Goal: Task Accomplishment & Management: Manage account settings

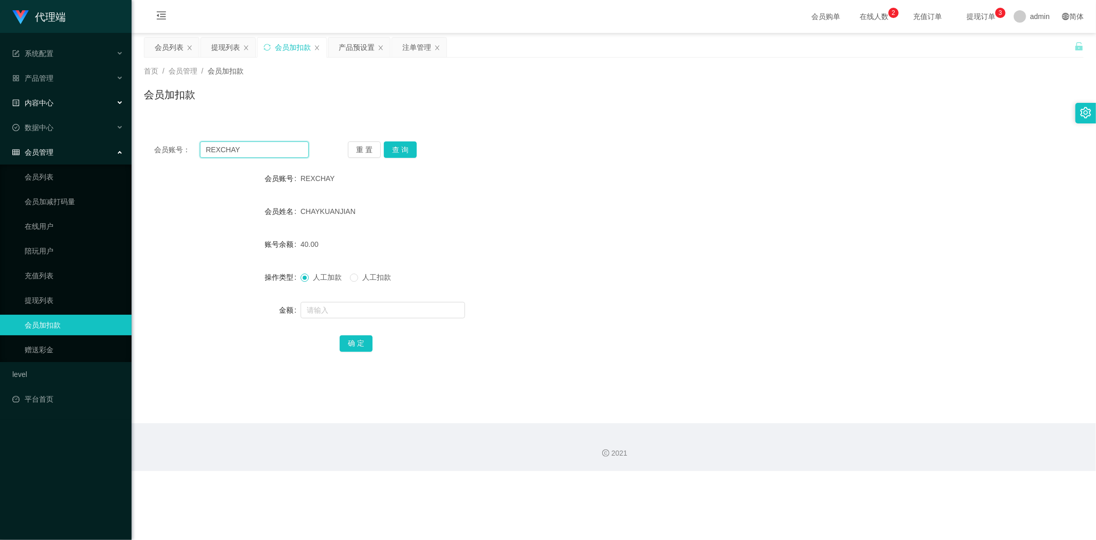
drag, startPoint x: 245, startPoint y: 148, endPoint x: 0, endPoint y: 105, distance: 248.4
click at [0, 105] on section "代理端 系统配置 系统配置列表 管理员列表 管理员分组 systemPays 产品管理 产品列表 产品预设置 开奖记录 注单管理 即时注单 内容中心 数据中心…" at bounding box center [548, 235] width 1096 height 471
paste input "tb351277559732"
type input "tb351277559732"
click at [406, 150] on button "查 询" at bounding box center [400, 149] width 33 height 16
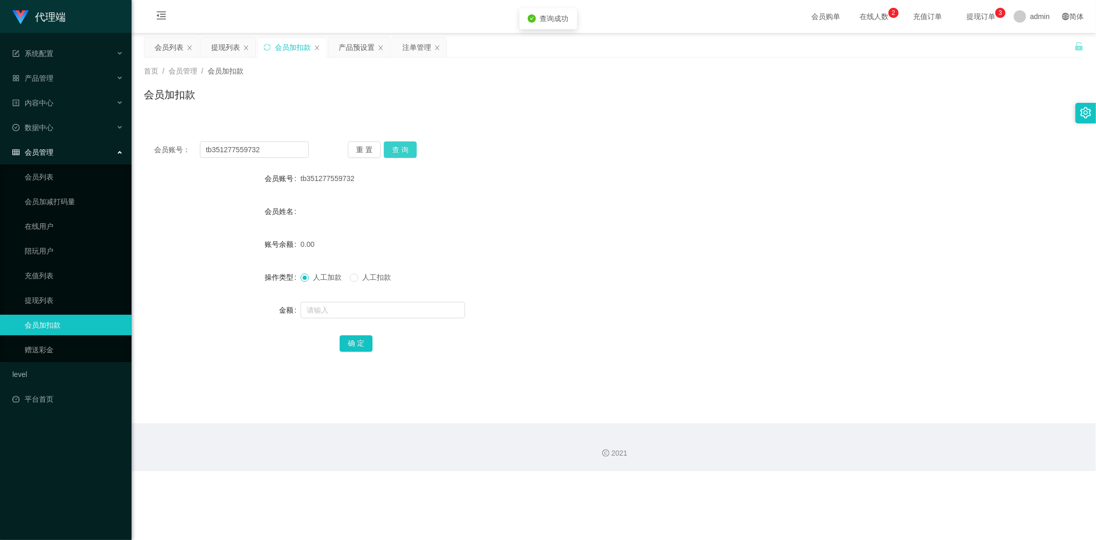
click at [397, 149] on button "查 询" at bounding box center [400, 149] width 33 height 16
click at [320, 307] on input "text" at bounding box center [383, 310] width 164 height 16
type input "1"
type input "88"
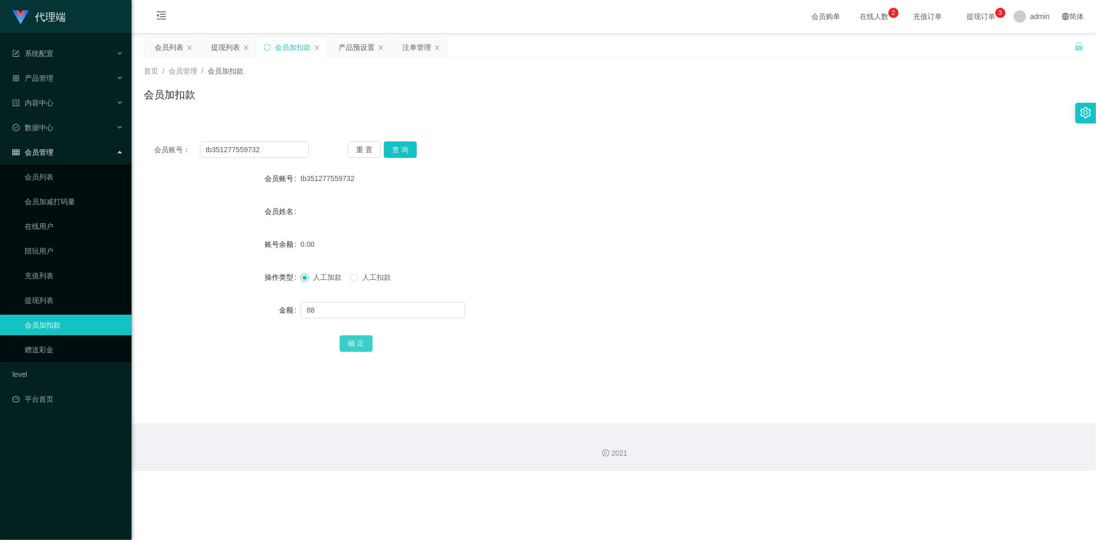
click at [350, 343] on button "确 定" at bounding box center [356, 343] width 33 height 16
click at [644, 270] on div "人工加款 人工扣款" at bounding box center [575, 277] width 548 height 21
click at [682, 265] on form "会员账号 tb351277559732 会员姓名 账号余额 88.00 操作类型 人工加款 人工扣款 金额 确 定" at bounding box center [614, 260] width 940 height 185
click at [346, 46] on div "产品预设置" at bounding box center [357, 48] width 36 height 20
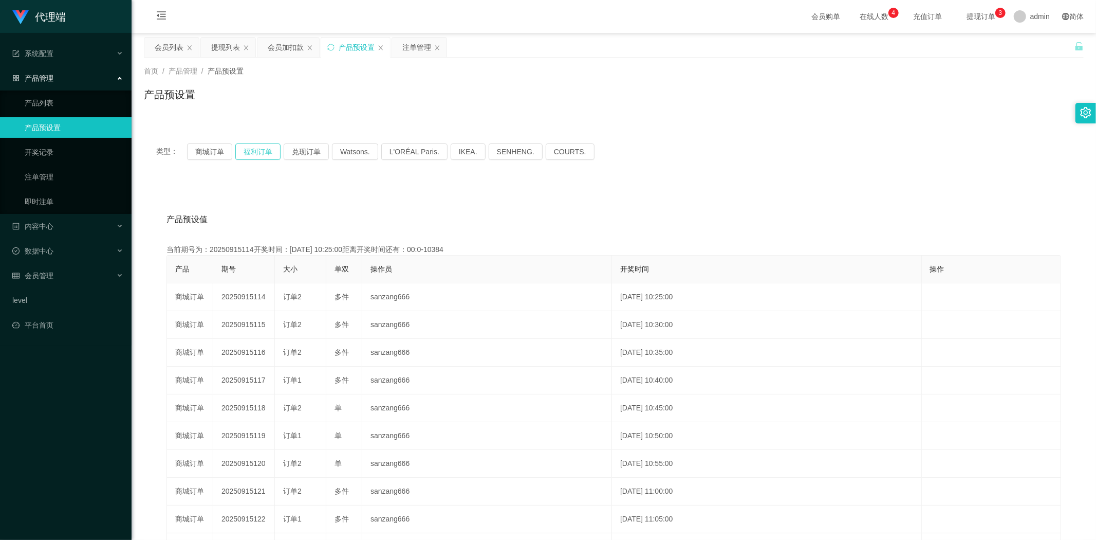
click at [253, 150] on button "福利订单" at bounding box center [257, 151] width 45 height 16
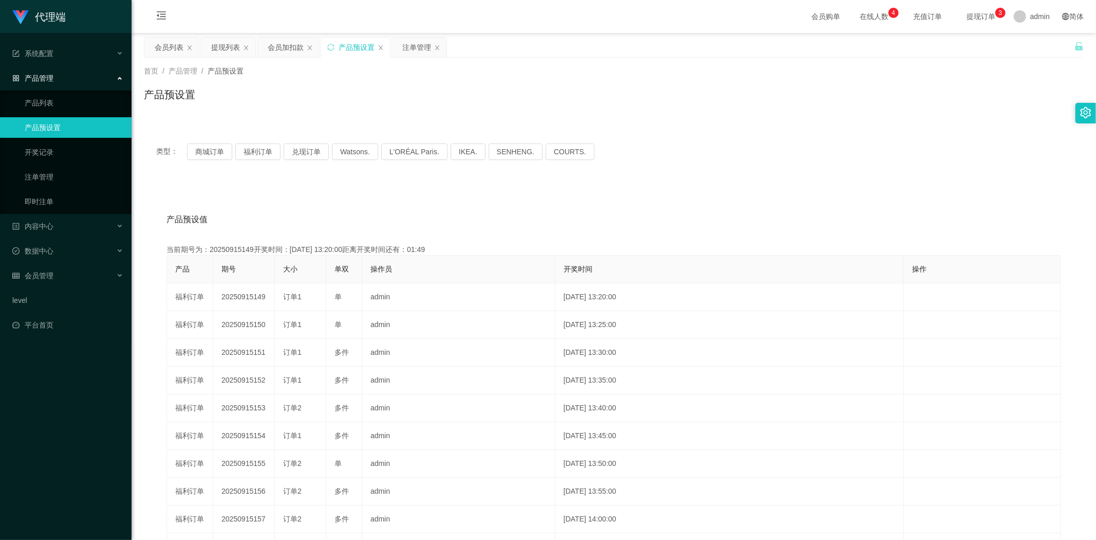
click at [747, 174] on div "类型： 商城订单 福利订单 兑现订单 Watsons. L'ORÉAL Paris. IKEA. [GEOGRAPHIC_DATA]. COURTS. 产品预…" at bounding box center [614, 368] width 940 height 475
click at [285, 45] on div "会员加扣款" at bounding box center [286, 48] width 36 height 20
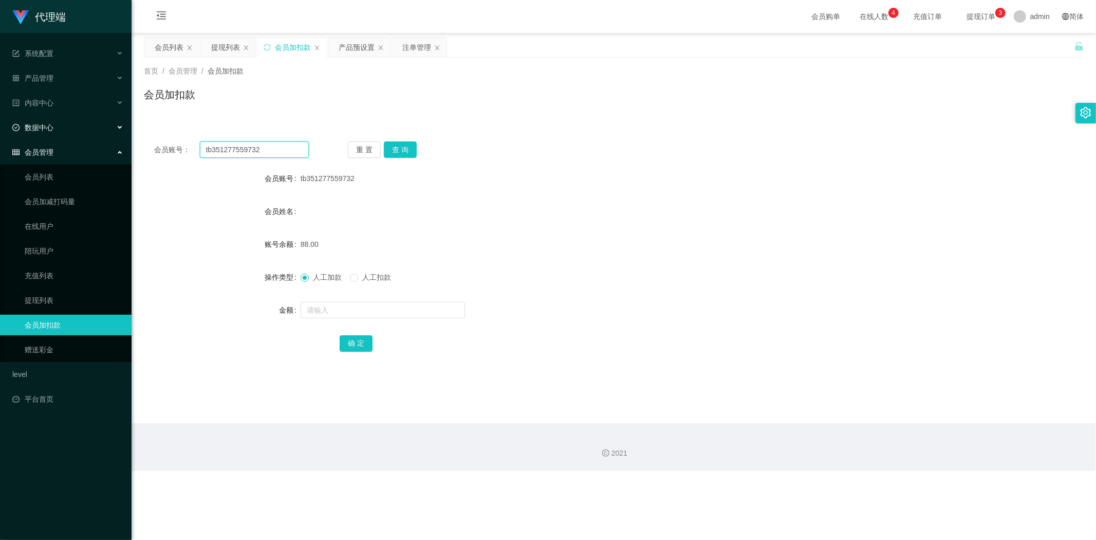
drag, startPoint x: 285, startPoint y: 146, endPoint x: 0, endPoint y: 126, distance: 285.9
click at [0, 126] on section "代理端 系统配置 系统配置列表 管理员列表 管理员分组 systemPays 产品管理 产品列表 产品预设置 开奖记录 注单管理 即时注单 内容中心 数据中心…" at bounding box center [548, 235] width 1096 height 471
click at [404, 150] on button "查 询" at bounding box center [400, 149] width 33 height 16
click at [469, 125] on div "会员账号： tb351277559732 重 置 查 询 会员账号 tb351277559732 会员姓名 账号余额 88.00 操作类型 人工加款 人工扣款…" at bounding box center [614, 247] width 940 height 257
click at [345, 48] on div "产品预设置" at bounding box center [357, 48] width 36 height 20
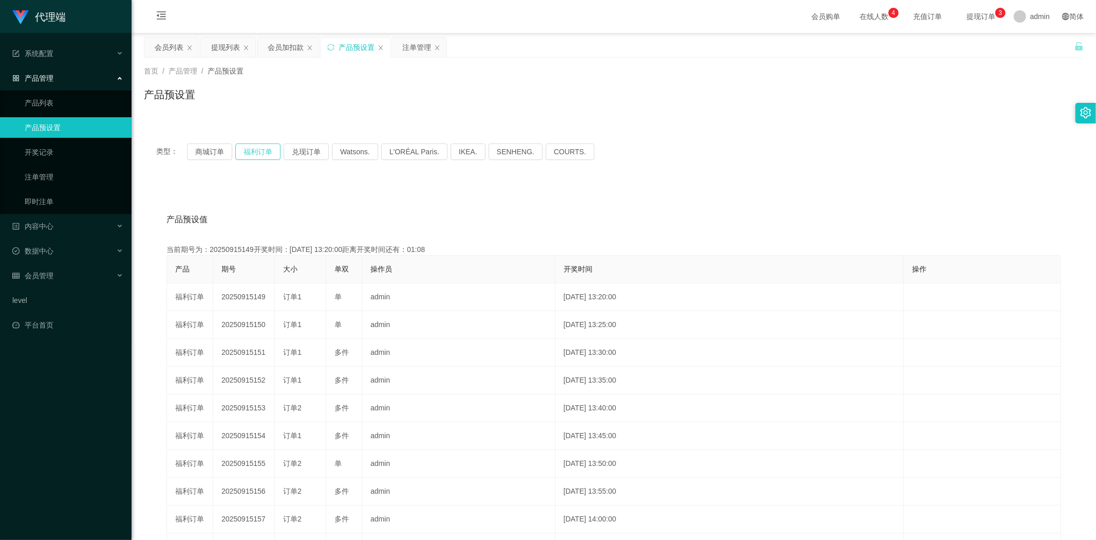
click at [248, 152] on button "福利订单" at bounding box center [257, 151] width 45 height 16
click at [464, 121] on div "类型： 商城订单 福利订单 兑现订单 Watsons. L'ORÉAL Paris. IKEA. [GEOGRAPHIC_DATA]. COURTS. 产品预…" at bounding box center [614, 362] width 940 height 487
click at [412, 43] on div "注单管理" at bounding box center [416, 48] width 29 height 20
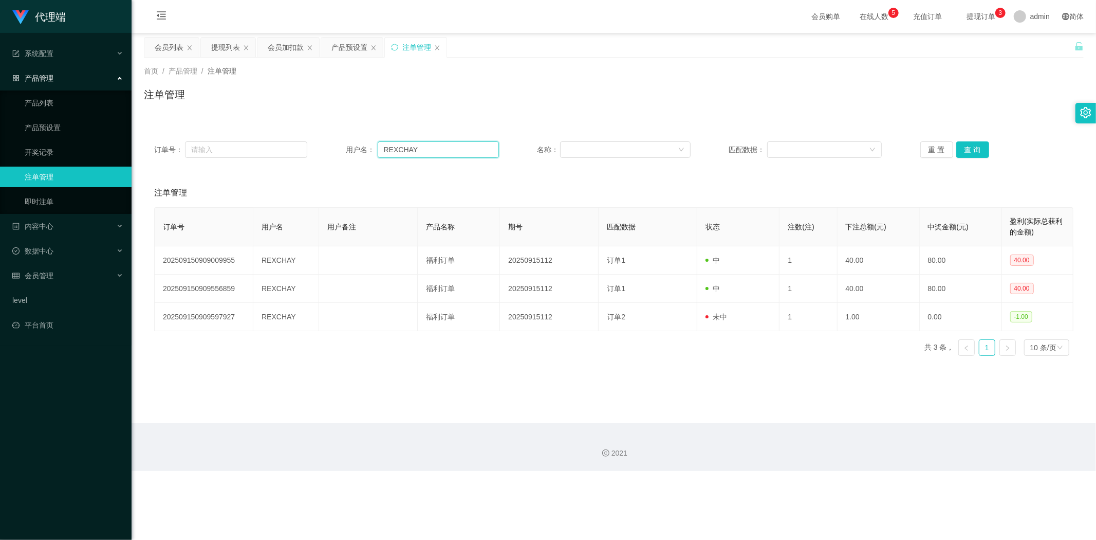
drag, startPoint x: 430, startPoint y: 154, endPoint x: 157, endPoint y: 145, distance: 272.5
click at [157, 145] on div "订单号： 用户名： REXCHAY 名称： 匹配数据： 重 置 查 询" at bounding box center [613, 149] width 919 height 16
paste input "tb351277559732"
type input "tb351277559732"
click at [962, 147] on button "查 询" at bounding box center [972, 149] width 33 height 16
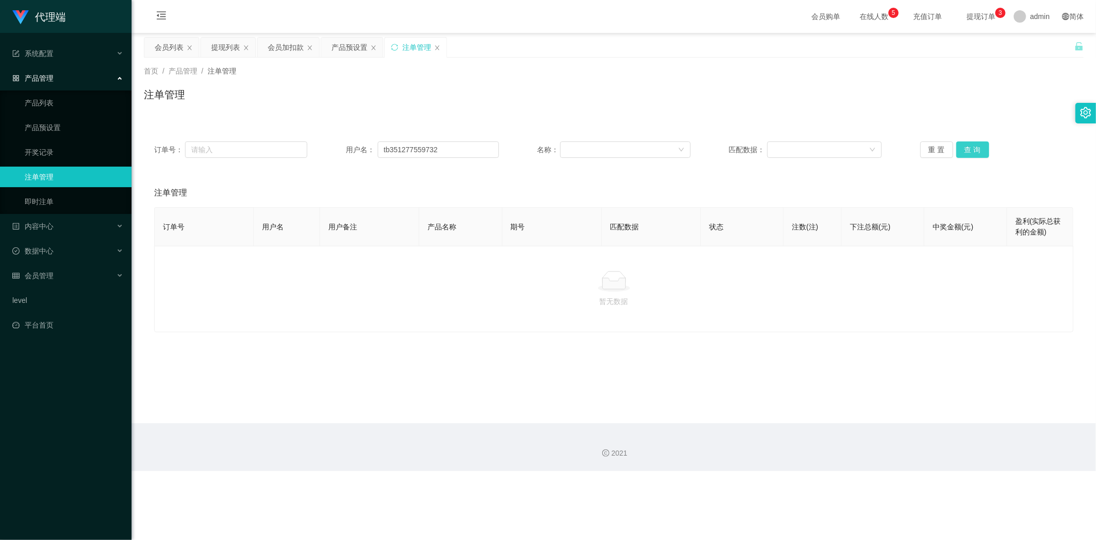
click at [962, 147] on button "查 询" at bounding box center [972, 149] width 33 height 16
drag, startPoint x: 1003, startPoint y: 100, endPoint x: 1007, endPoint y: 59, distance: 41.3
click at [1004, 98] on div "注单管理" at bounding box center [614, 99] width 940 height 24
click at [966, 150] on button "查 询" at bounding box center [972, 149] width 33 height 16
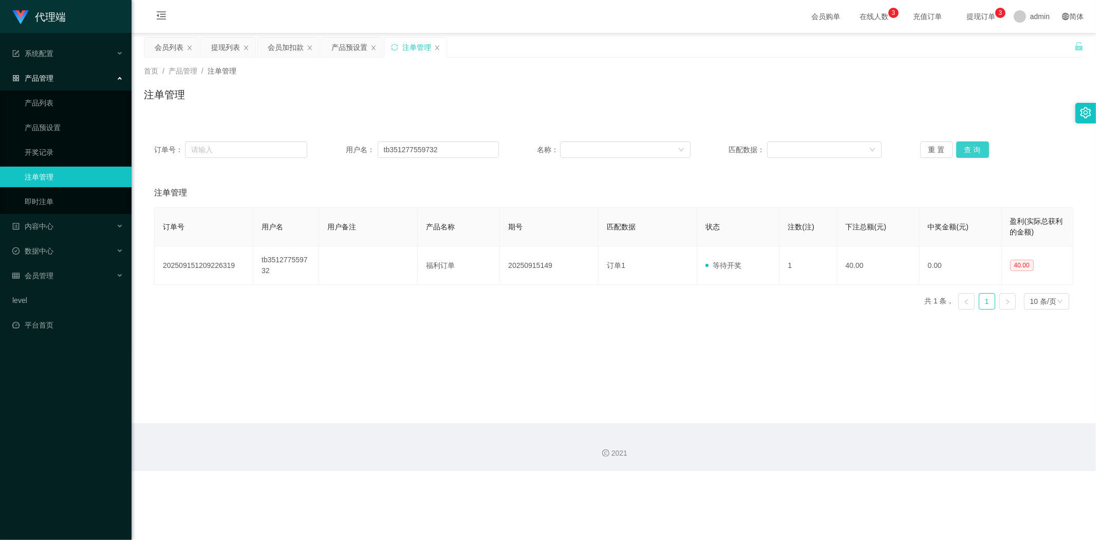
click at [963, 150] on button "查 询" at bounding box center [972, 149] width 33 height 16
click at [964, 150] on button "查 询" at bounding box center [972, 149] width 33 height 16
drag, startPoint x: 211, startPoint y: 161, endPoint x: 0, endPoint y: 145, distance: 211.8
click at [0, 145] on section "代理端 系统配置 系统配置列表 管理员列表 管理员分组 systemPays 产品管理 产品列表 产品预设置 开奖记录 注单管理 即时注单 内容中心 数据中心…" at bounding box center [548, 235] width 1096 height 471
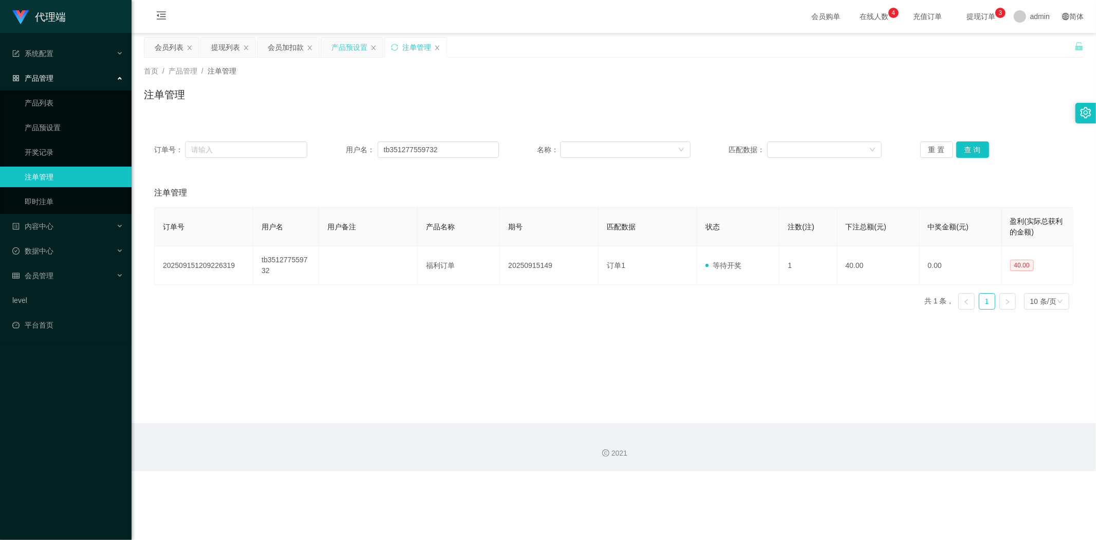
click at [352, 49] on div "产品预设置" at bounding box center [349, 48] width 36 height 20
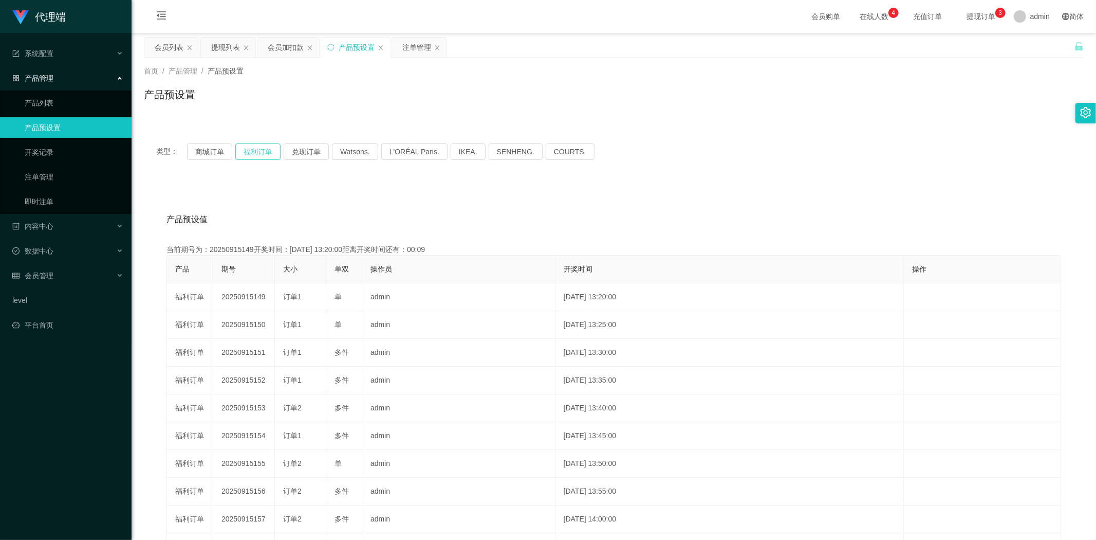
click at [258, 154] on button "福利订单" at bounding box center [257, 151] width 45 height 16
click at [841, 135] on div "类型： 商城订单 福利订单 兑现订单 Watsons. L'ORÉAL Paris. IKEA. [GEOGRAPHIC_DATA]. COURTS." at bounding box center [614, 151] width 940 height 41
click at [414, 48] on div "注单管理" at bounding box center [416, 48] width 29 height 20
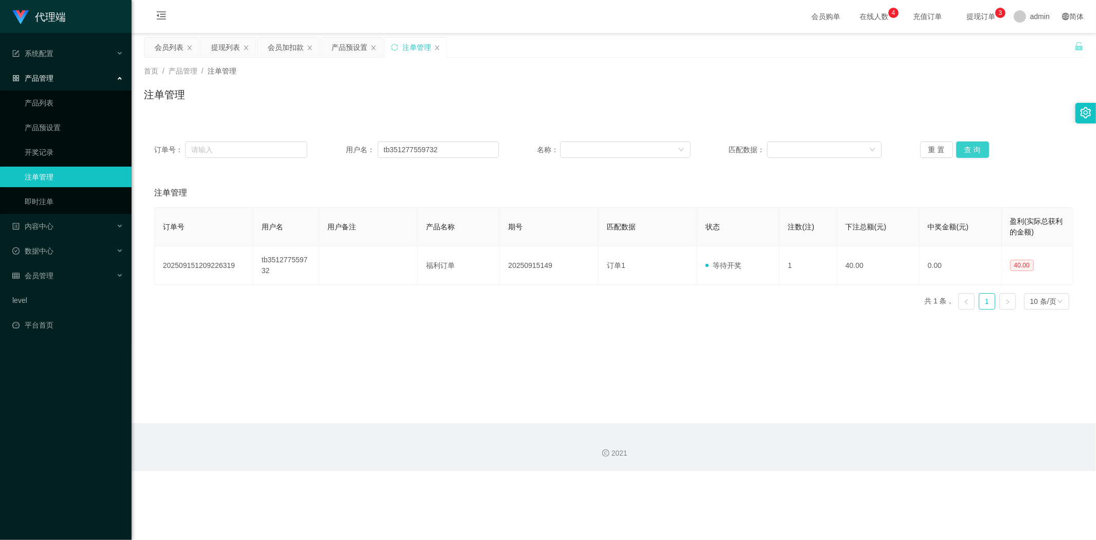
click at [975, 152] on button "查 询" at bounding box center [972, 149] width 33 height 16
click at [974, 151] on button "查 询" at bounding box center [972, 149] width 33 height 16
click at [974, 150] on button "查 询" at bounding box center [972, 149] width 33 height 16
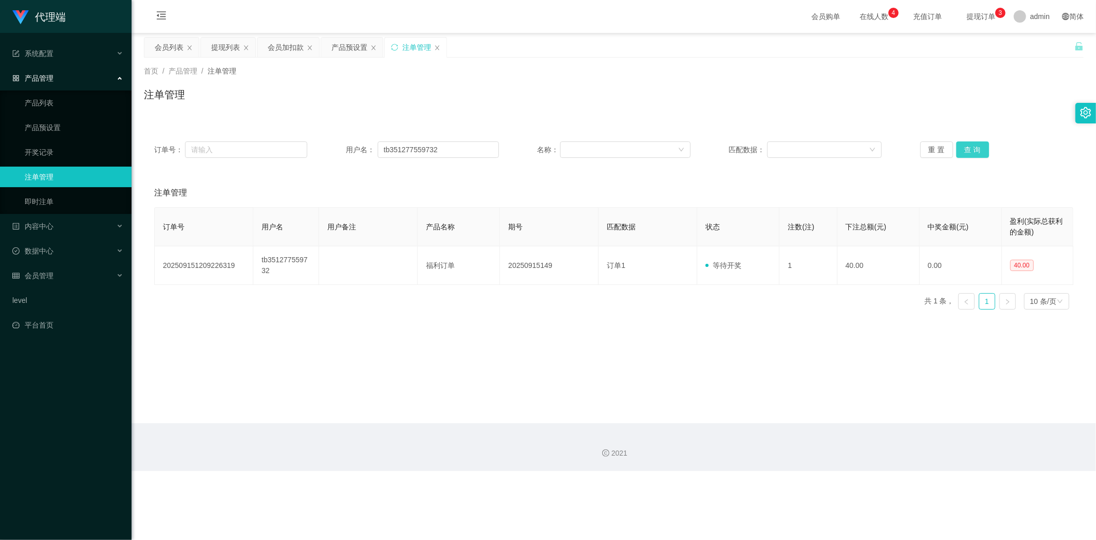
click at [974, 150] on button "查 询" at bounding box center [972, 149] width 33 height 16
click at [974, 150] on div "重 置 查 询" at bounding box center [996, 149] width 153 height 16
click at [974, 150] on button "查 询" at bounding box center [972, 149] width 33 height 16
click at [974, 150] on div "重 置 查 询" at bounding box center [996, 149] width 153 height 16
click at [974, 150] on button "查 询" at bounding box center [972, 149] width 33 height 16
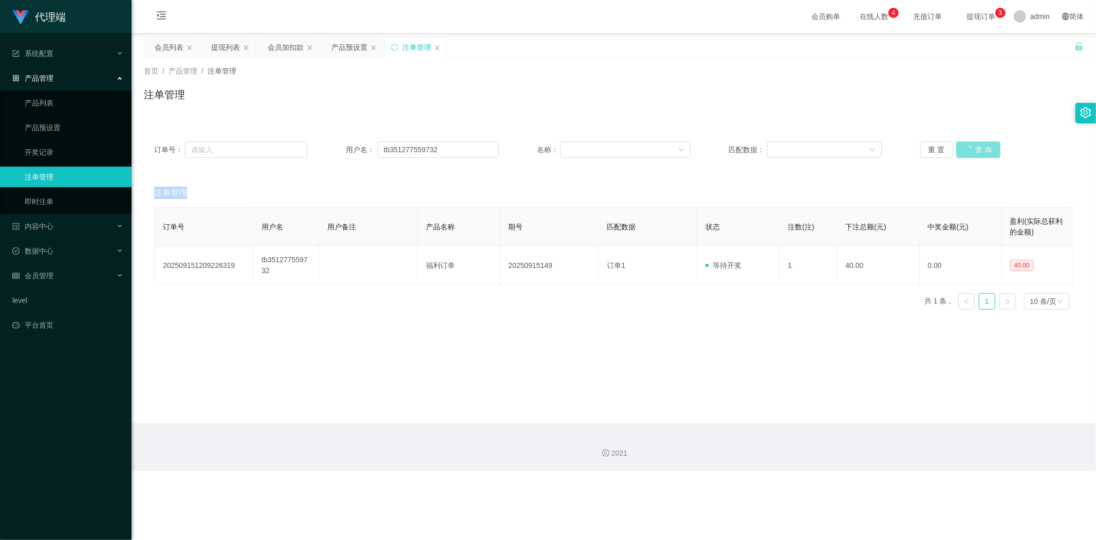
click at [974, 150] on div "重 置 查 询" at bounding box center [996, 149] width 153 height 16
click at [974, 150] on button "查 询" at bounding box center [972, 149] width 33 height 16
click at [974, 150] on div "重 置 查 询" at bounding box center [996, 149] width 153 height 16
click at [974, 150] on button "查 询" at bounding box center [972, 149] width 33 height 16
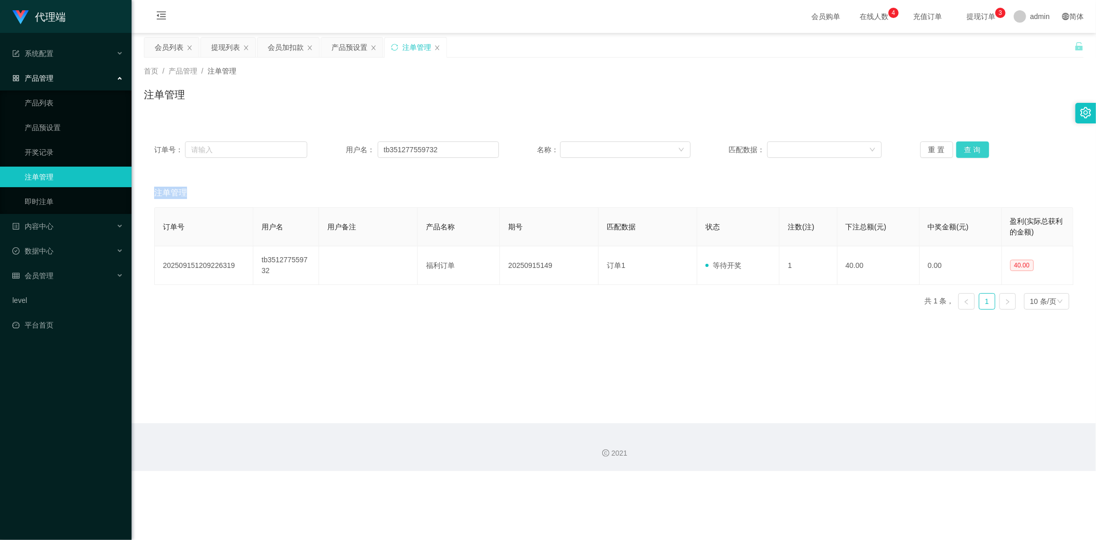
click at [974, 150] on button "查 询" at bounding box center [972, 149] width 33 height 16
click at [393, 48] on icon "图标: sync" at bounding box center [394, 47] width 7 height 7
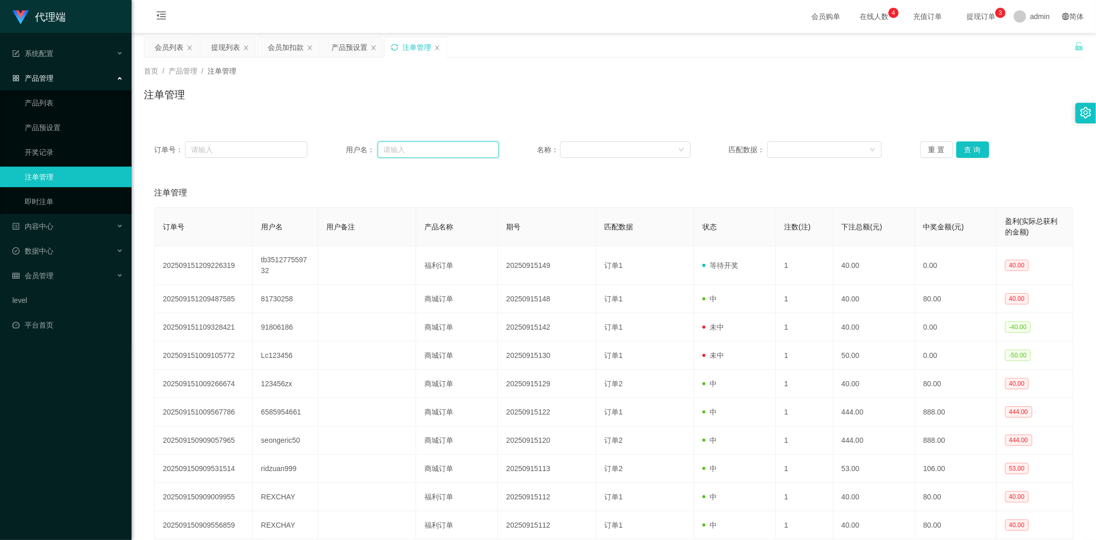
click at [403, 151] on input "text" at bounding box center [438, 149] width 121 height 16
paste input "tb351277559732"
type input "tb351277559732"
click at [968, 154] on button "查 询" at bounding box center [972, 149] width 33 height 16
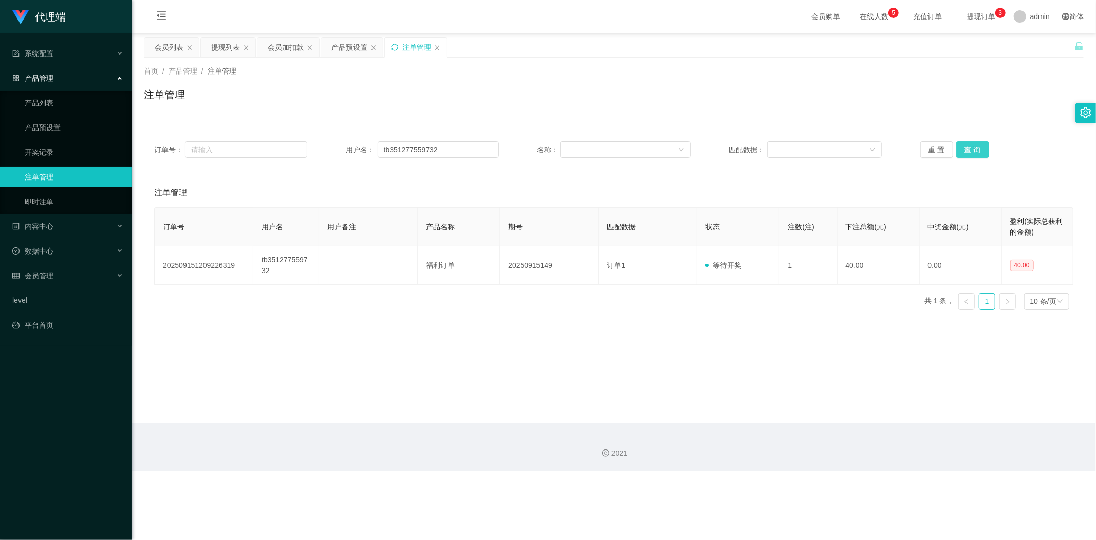
click at [968, 151] on button "查 询" at bounding box center [972, 149] width 33 height 16
click at [698, 98] on div "注单管理" at bounding box center [614, 99] width 940 height 24
click at [506, 129] on div "订单号： 用户名： tb351277559732 名称： 匹配数据： 重 置 查 询 注单管理 订单号 用户名 用户备注 产品名称 期号 匹配数据 状态 注数…" at bounding box center [614, 218] width 940 height 199
click at [342, 46] on div "产品预设置" at bounding box center [349, 48] width 36 height 20
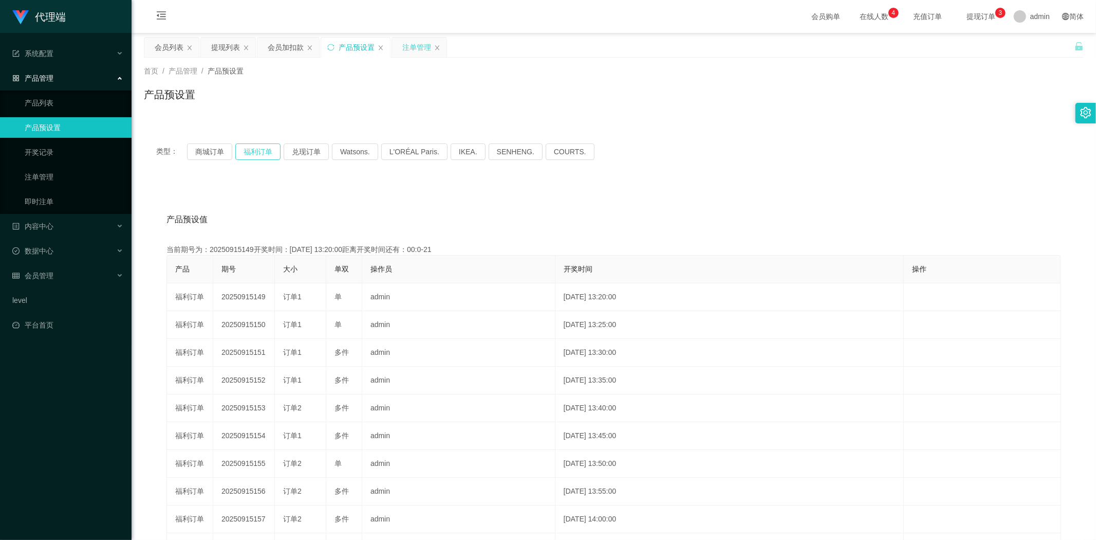
click at [255, 153] on button "福利订单" at bounding box center [257, 151] width 45 height 16
click at [676, 211] on div "产品预设值 添加期号" at bounding box center [614, 219] width 895 height 29
click at [689, 219] on div "产品预设值 添加期号" at bounding box center [614, 219] width 895 height 29
click at [408, 52] on div "注单管理" at bounding box center [416, 48] width 29 height 20
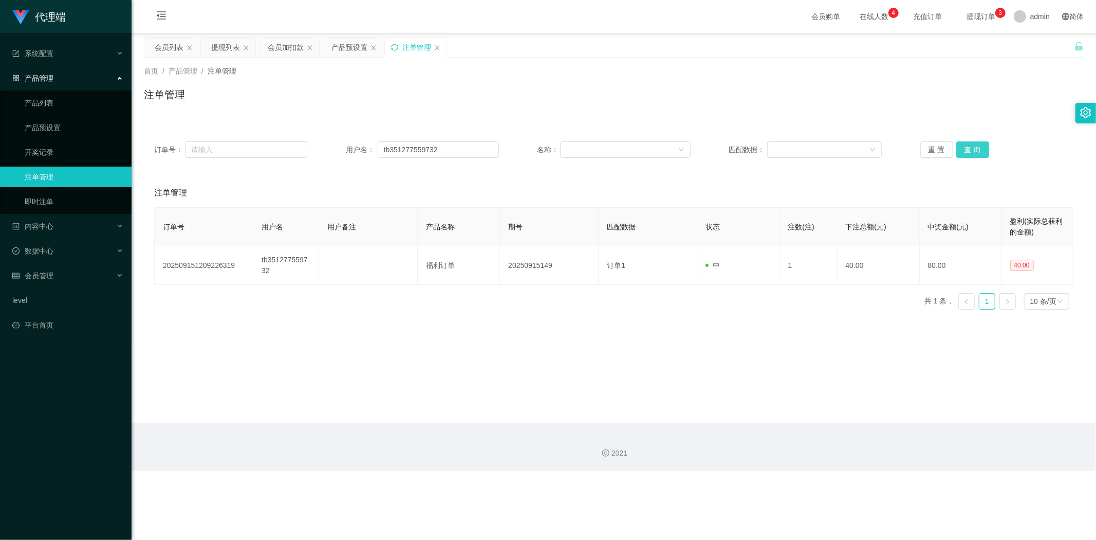
click at [963, 150] on button "查 询" at bounding box center [972, 149] width 33 height 16
click at [963, 150] on div "重 置 查 询" at bounding box center [996, 149] width 153 height 16
click at [963, 150] on button "查 询" at bounding box center [972, 149] width 33 height 16
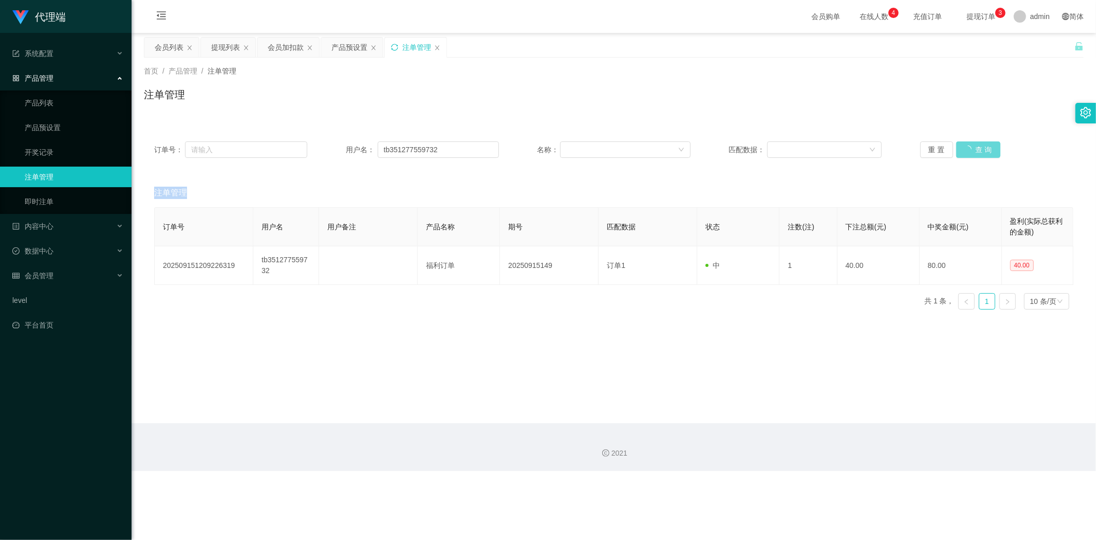
click at [963, 150] on div "重 置 查 询" at bounding box center [996, 149] width 153 height 16
click at [963, 150] on button "查 询" at bounding box center [972, 149] width 33 height 16
click at [963, 150] on div "重 置 查 询" at bounding box center [996, 149] width 153 height 16
click at [963, 150] on button "查 询" at bounding box center [972, 149] width 33 height 16
click at [963, 150] on div "重 置 查 询" at bounding box center [996, 149] width 153 height 16
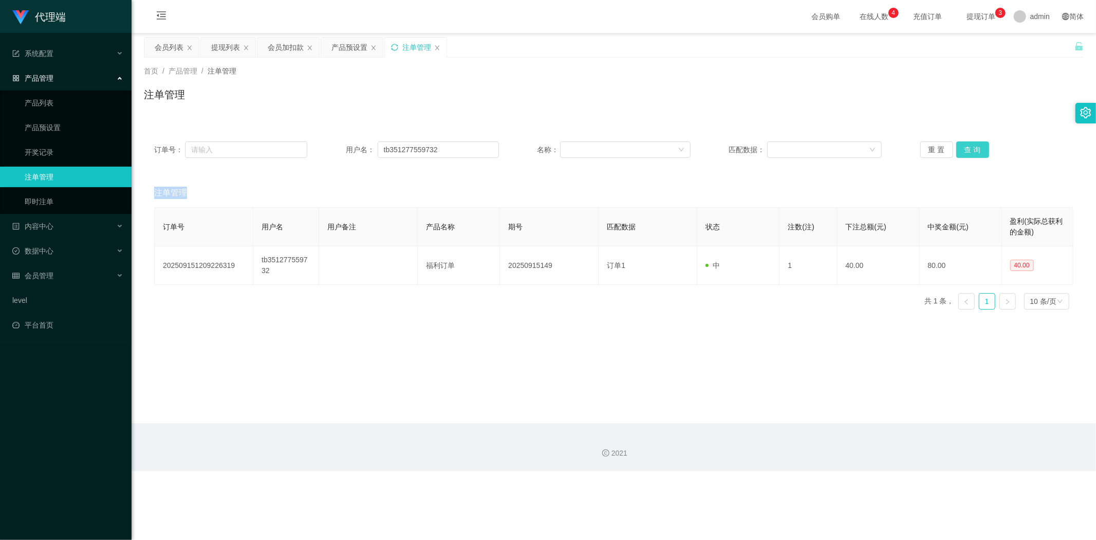
click at [963, 150] on button "查 询" at bounding box center [972, 149] width 33 height 16
drag, startPoint x: 456, startPoint y: 148, endPoint x: 38, endPoint y: 136, distance: 418.5
click at [0, 135] on section "代理端 系统配置 系统配置列表 管理员列表 管理员分组 systemPays 产品管理 产品列表 产品预设置 开奖记录 注单管理 即时注单 内容中心 数据中心…" at bounding box center [548, 235] width 1096 height 471
click at [271, 47] on div "会员加扣款" at bounding box center [286, 48] width 36 height 20
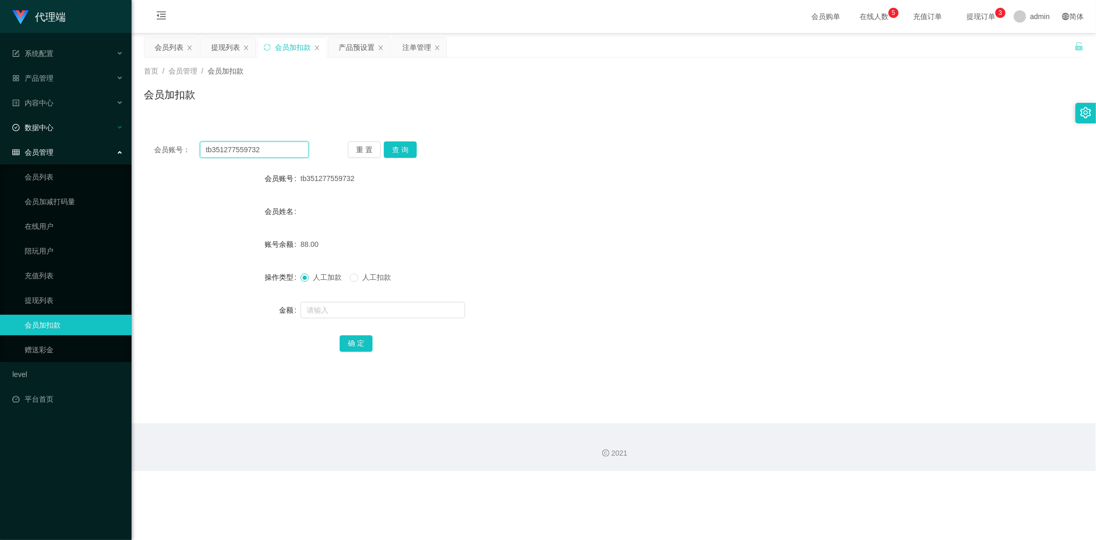
drag, startPoint x: 280, startPoint y: 149, endPoint x: 0, endPoint y: 124, distance: 280.7
click at [0, 124] on section "代理端 系统配置 系统配置列表 管理员列表 管理员分组 systemPays 产品管理 产品列表 产品预设置 开奖记录 注单管理 即时注单 内容中心 数据中心…" at bounding box center [548, 235] width 1096 height 471
click at [403, 150] on button "查 询" at bounding box center [400, 149] width 33 height 16
click at [824, 172] on div "tb351277559732" at bounding box center [575, 178] width 548 height 21
drag, startPoint x: 284, startPoint y: 146, endPoint x: 0, endPoint y: 104, distance: 287.4
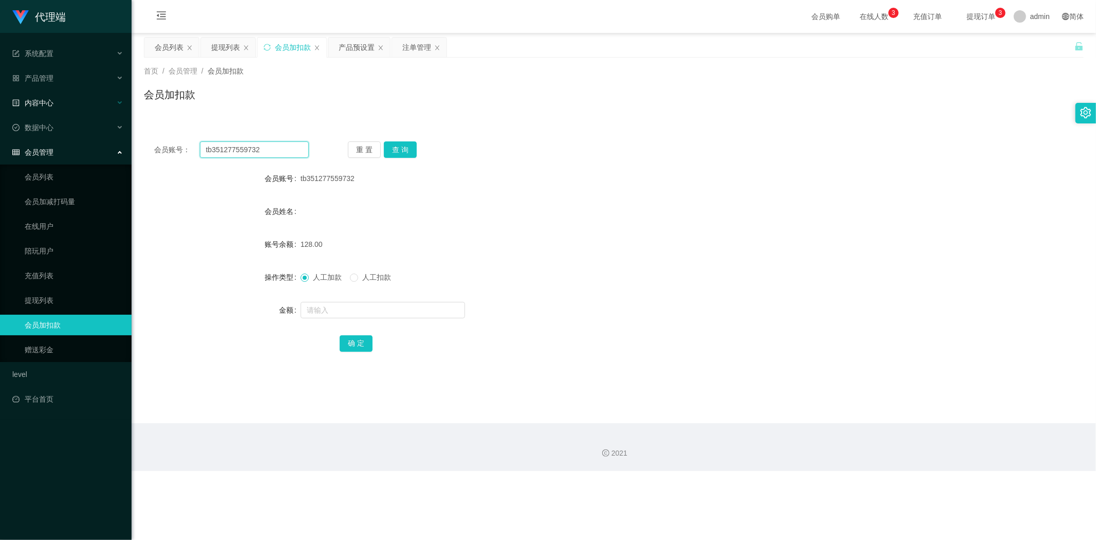
click at [0, 104] on section "代理端 系统配置 系统配置列表 管理员列表 管理员分组 systemPays 产品管理 产品列表 产品预设置 开奖记录 注单管理 即时注单 内容中心 数据中心…" at bounding box center [548, 235] width 1096 height 471
paste input "1234567890"
type input "1234567890"
click at [389, 148] on button "查 询" at bounding box center [400, 149] width 33 height 16
click at [319, 305] on input "text" at bounding box center [383, 310] width 164 height 16
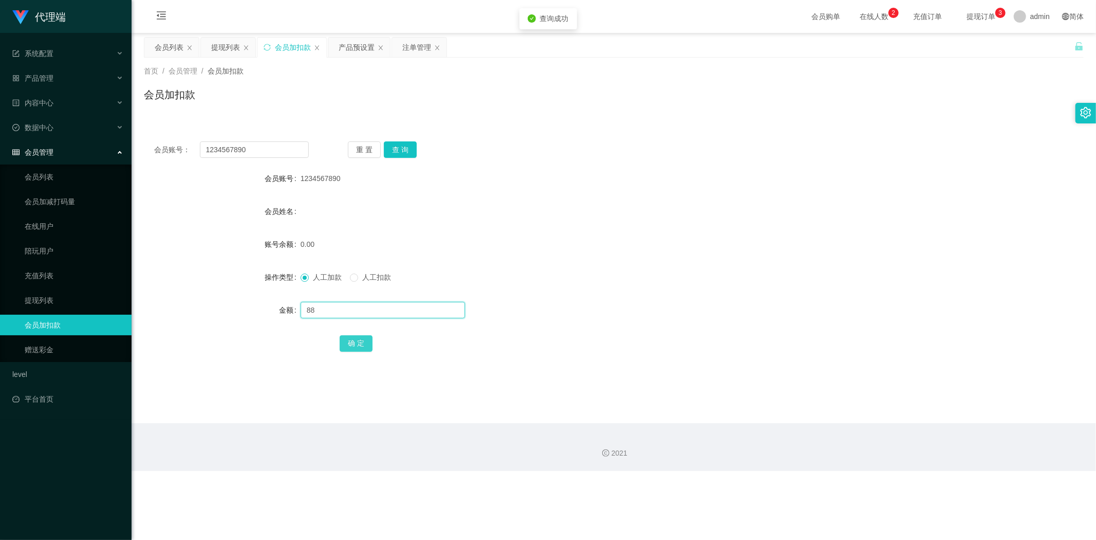
type input "88"
click at [352, 347] on button "确 定" at bounding box center [356, 343] width 33 height 16
drag, startPoint x: 758, startPoint y: 261, endPoint x: 810, endPoint y: 243, distance: 55.4
click at [762, 261] on form "会员账号 1234567890 会员姓名 账号余额 88.00 操作类型 人工加款 人工扣款 金额 确 定" at bounding box center [614, 260] width 940 height 185
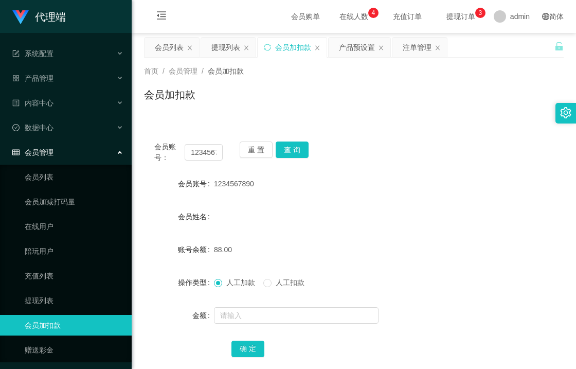
click at [248, 110] on div "会员加扣款" at bounding box center [353, 99] width 419 height 24
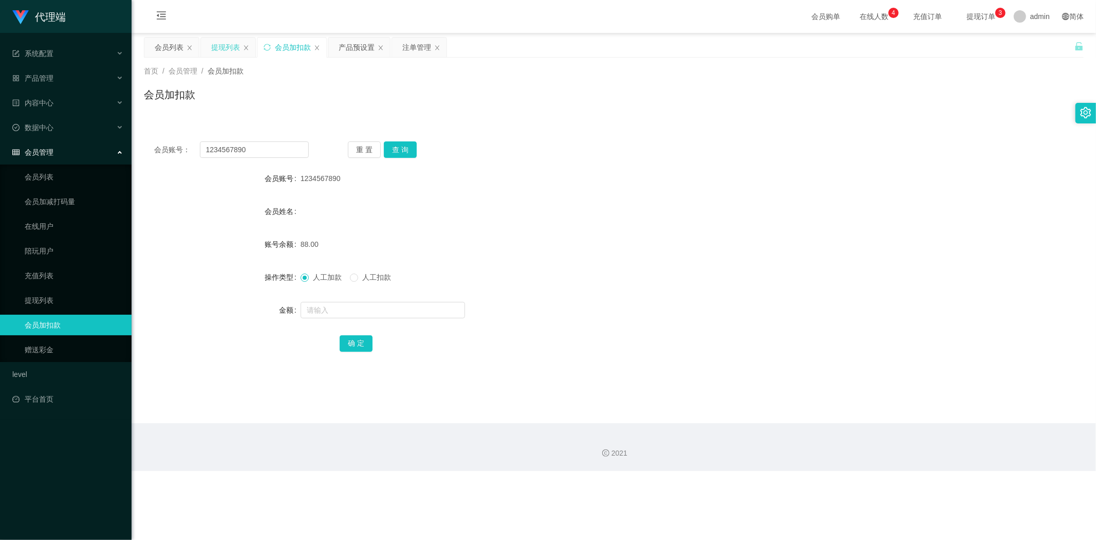
click at [216, 43] on div "提现列表" at bounding box center [225, 48] width 29 height 20
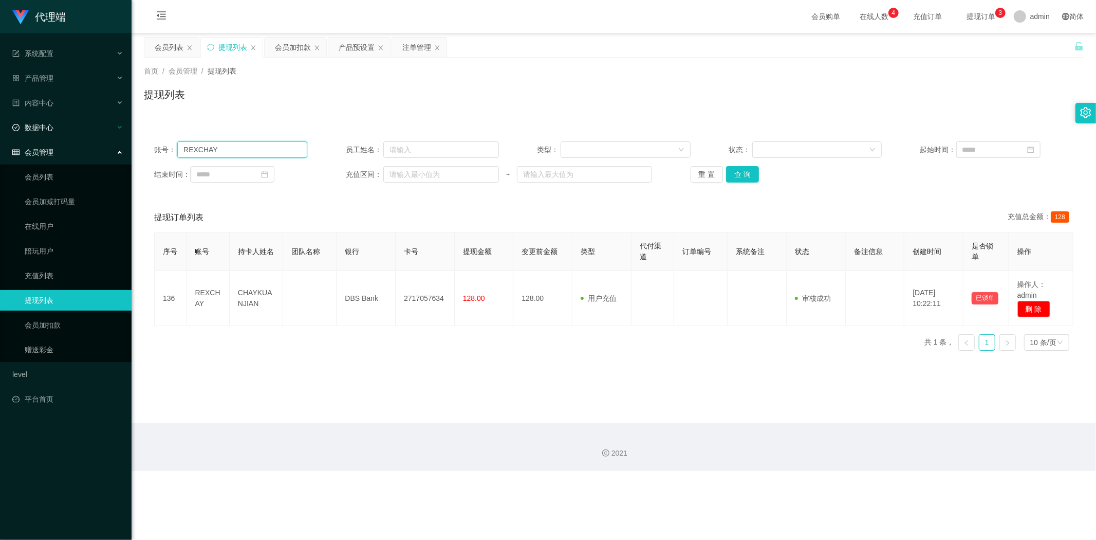
drag, startPoint x: 59, startPoint y: 142, endPoint x: 0, endPoint y: 135, distance: 59.6
click at [0, 135] on section "代理端 系统配置 系统配置列表 管理员列表 管理员分组 systemPays 产品管理 产品列表 产品预设置 开奖记录 注单管理 即时注单 内容中心 数据中心…" at bounding box center [548, 235] width 1096 height 471
paste input "tb351277559732"
type input "tb351277559732"
click at [731, 171] on button "查 询" at bounding box center [742, 174] width 33 height 16
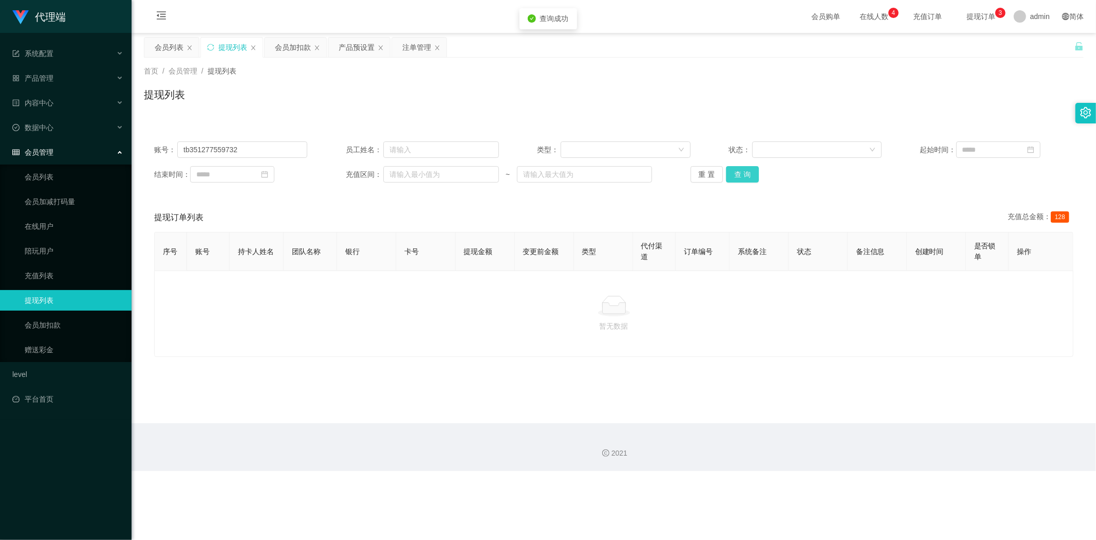
click at [735, 171] on button "查 询" at bounding box center [742, 174] width 33 height 16
click at [985, 95] on div "提现列表" at bounding box center [614, 99] width 940 height 24
click at [287, 51] on div "会员加扣款" at bounding box center [293, 48] width 36 height 20
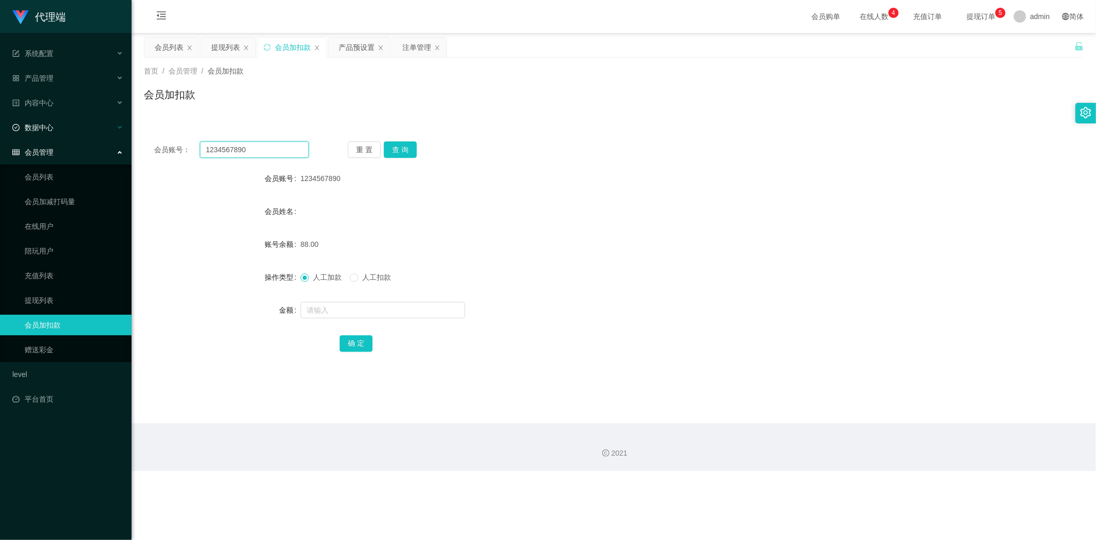
drag, startPoint x: 260, startPoint y: 152, endPoint x: 7, endPoint y: 133, distance: 253.6
click at [0, 134] on section "代理端 系统配置 系统配置列表 管理员列表 管理员分组 systemPays 产品管理 产品列表 产品预设置 开奖记录 注单管理 即时注单 内容中心 数据中心…" at bounding box center [548, 235] width 1096 height 471
click at [401, 145] on button "查 询" at bounding box center [400, 149] width 33 height 16
drag, startPoint x: 683, startPoint y: 160, endPoint x: 784, endPoint y: 120, distance: 109.4
click at [690, 160] on div "会员账号： 1234567890 重 置 查 询 会员账号 1234567890 会员姓名 账号余额 88.00 操作类型 人工加款 人工扣款 金额 确 定" at bounding box center [614, 253] width 940 height 245
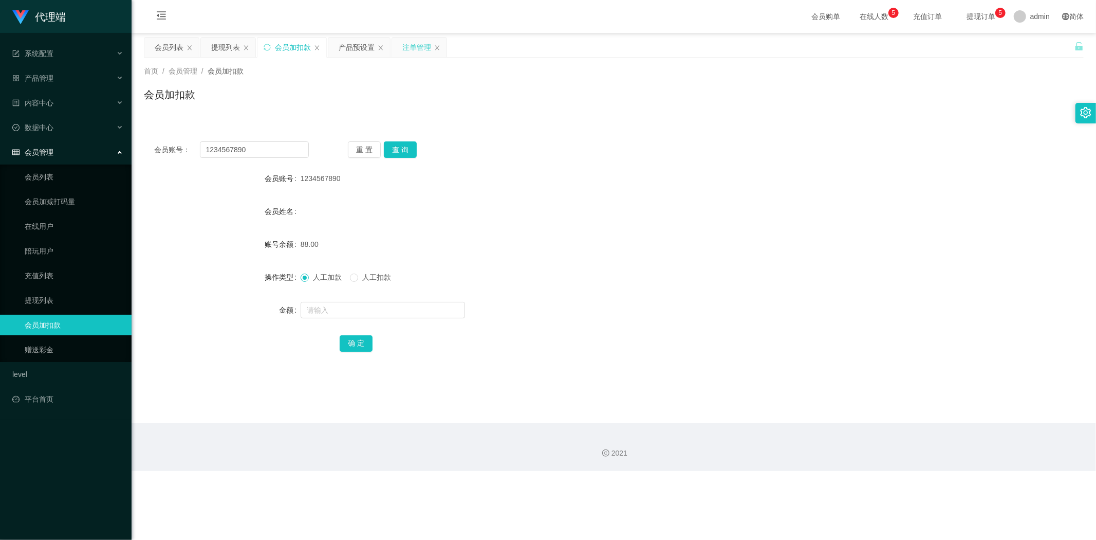
click at [407, 44] on div "注单管理" at bounding box center [416, 48] width 29 height 20
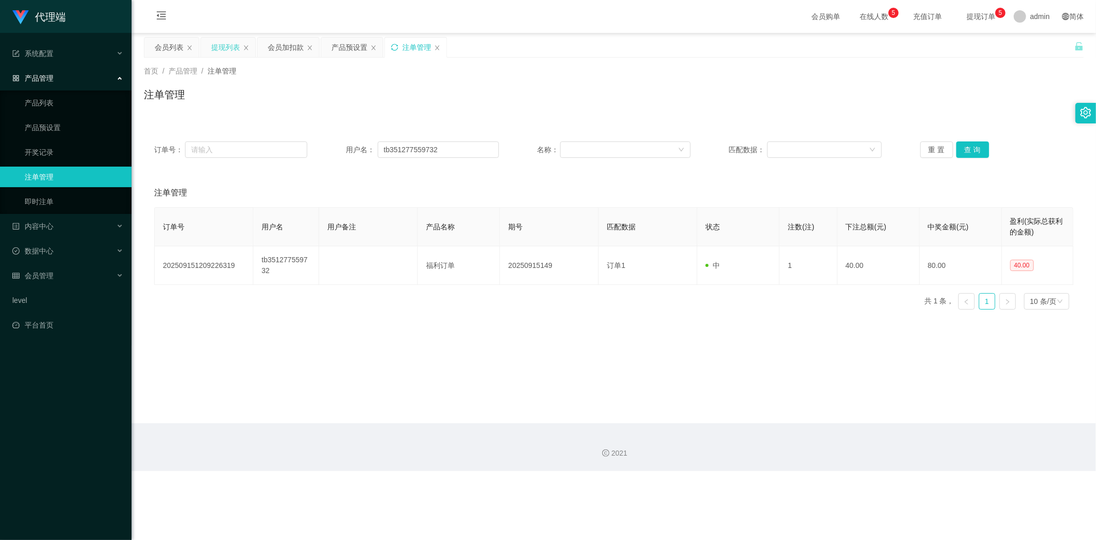
click at [222, 44] on div "提现列表" at bounding box center [225, 48] width 29 height 20
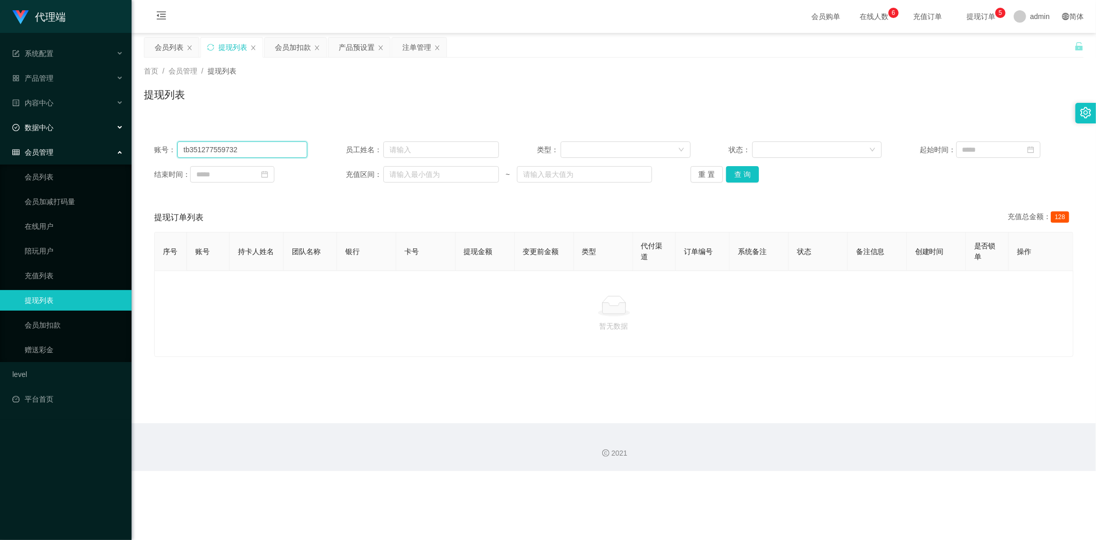
click at [0, 122] on section "代理端 系统配置 系统配置列表 管理员列表 管理员分组 systemPays 产品管理 产品列表 产品预设置 开奖记录 注单管理 即时注单 内容中心 数据中心…" at bounding box center [548, 235] width 1096 height 471
click at [739, 172] on button "查 询" at bounding box center [742, 174] width 33 height 16
click at [934, 94] on div "提现列表" at bounding box center [614, 99] width 940 height 24
click at [224, 47] on div "提现列表" at bounding box center [232, 48] width 29 height 20
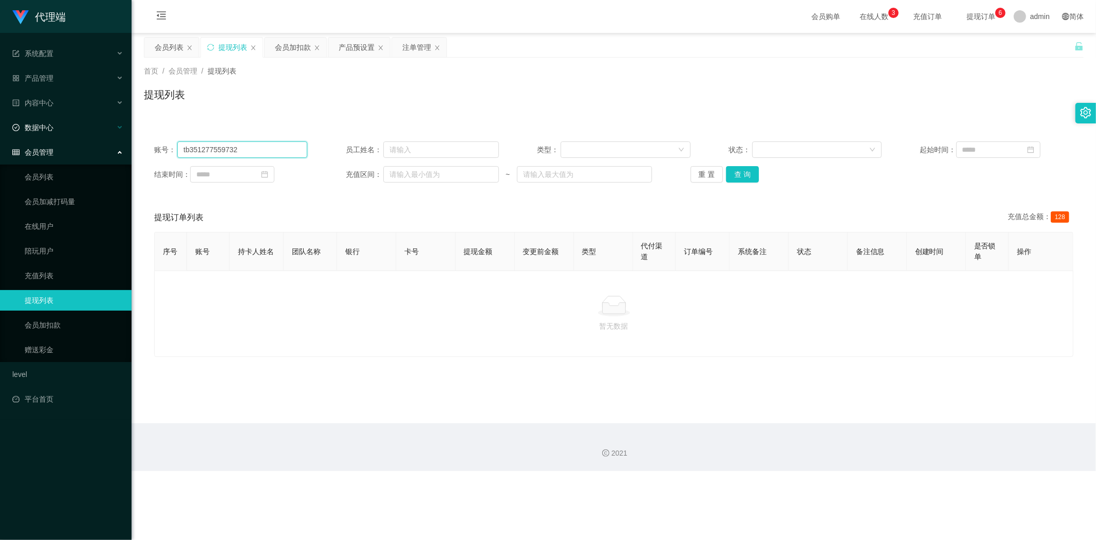
drag, startPoint x: 258, startPoint y: 153, endPoint x: 0, endPoint y: 135, distance: 258.6
click at [0, 135] on section "代理端 系统配置 系统配置列表 管理员列表 管理员分组 systemPays 产品管理 产品列表 产品预设置 开奖记录 注单管理 即时注单 内容中心 数据中心…" at bounding box center [548, 235] width 1096 height 471
click at [744, 175] on button "查 询" at bounding box center [742, 174] width 33 height 16
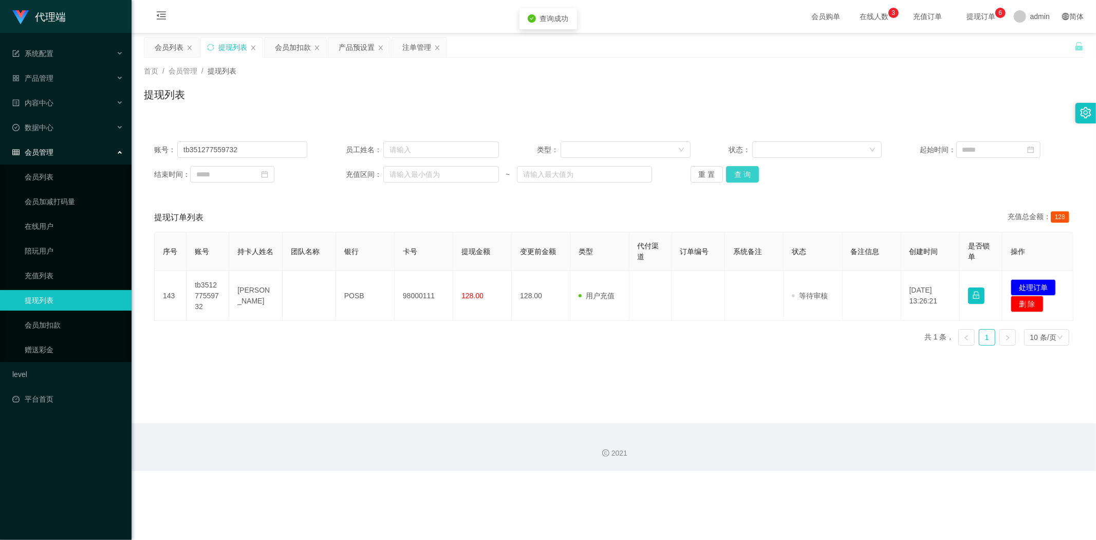
click at [744, 175] on button "查 询" at bounding box center [742, 174] width 33 height 16
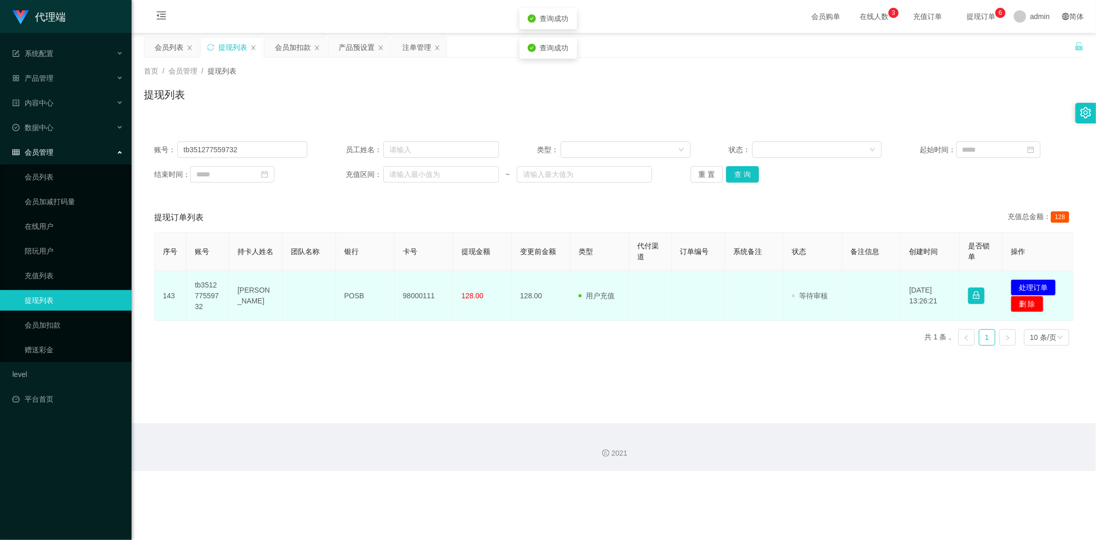
click at [414, 294] on td "98000111" at bounding box center [424, 296] width 59 height 50
copy td "98000111"
click at [1014, 286] on button "处理订单" at bounding box center [1033, 287] width 45 height 16
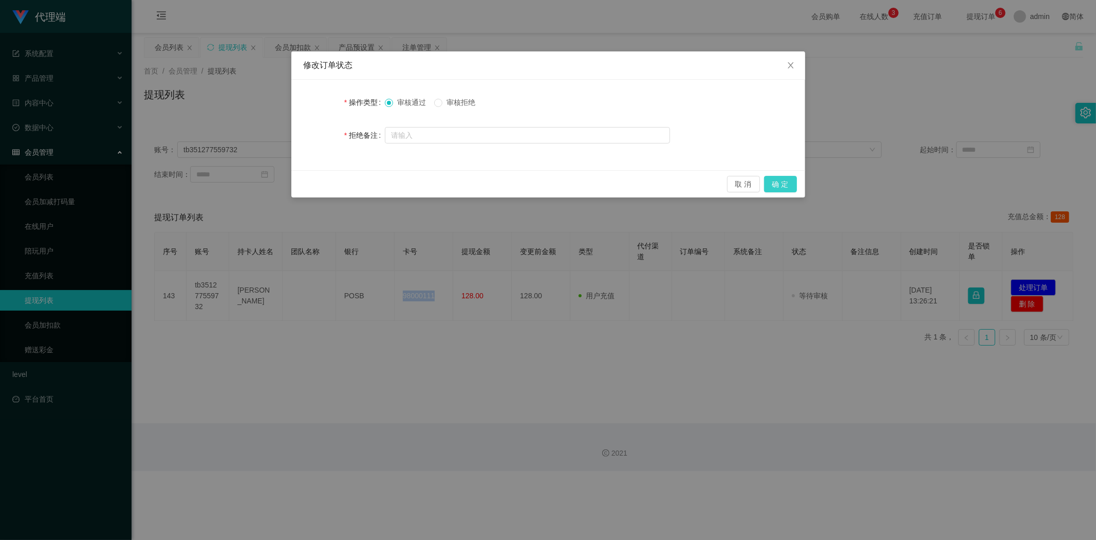
click at [782, 188] on button "确 定" at bounding box center [780, 184] width 33 height 16
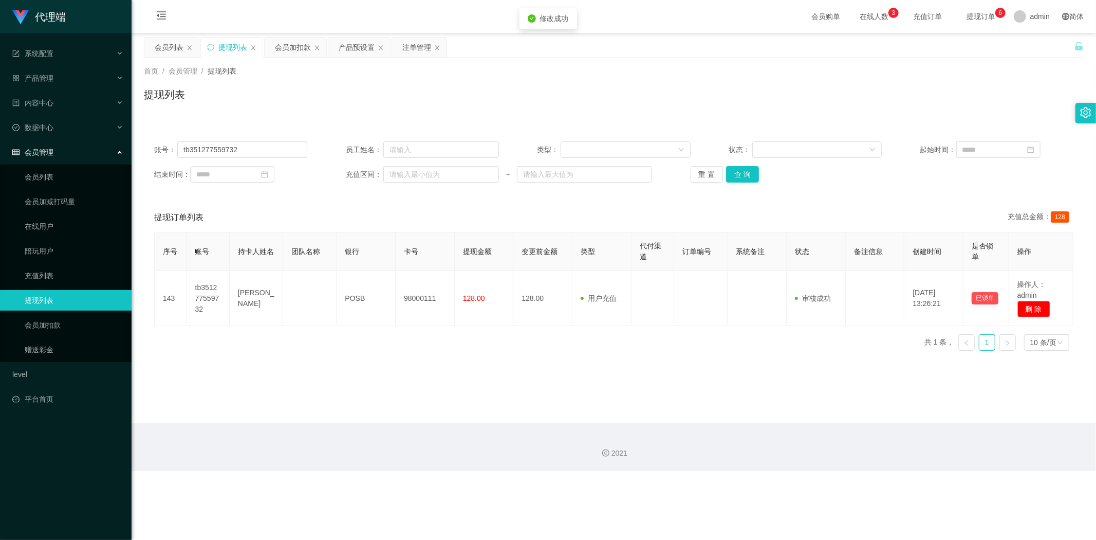
click at [1042, 89] on div "提现列表" at bounding box center [614, 99] width 940 height 24
click at [355, 50] on div "产品预设置" at bounding box center [357, 48] width 36 height 20
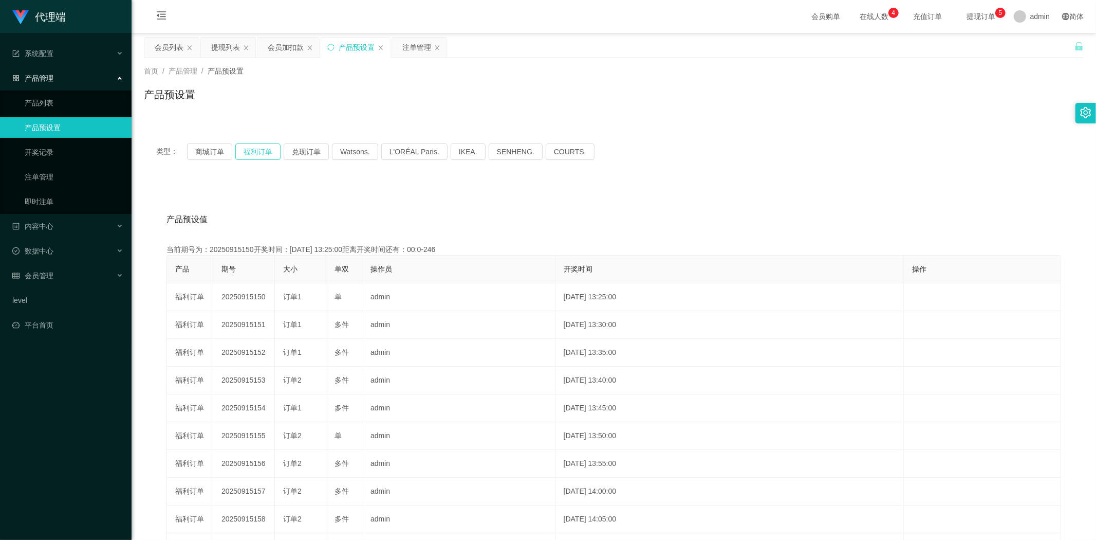
click at [261, 152] on button "福利订单" at bounding box center [257, 151] width 45 height 16
click at [253, 150] on button "福利订单" at bounding box center [257, 151] width 45 height 16
click at [825, 153] on div "类型： 商城订单 福利订单 兑现订单 Watsons. L'ORÉAL Paris. IKEA. [GEOGRAPHIC_DATA]. COURTS." at bounding box center [613, 151] width 915 height 16
click at [353, 211] on div "产品预设值 添加期号" at bounding box center [614, 219] width 895 height 29
click at [393, 126] on div "类型： 商城订单 福利订单 兑现订单 Watsons. L'ORÉAL Paris. IKEA. [GEOGRAPHIC_DATA]. COURTS. 产品预…" at bounding box center [614, 362] width 940 height 487
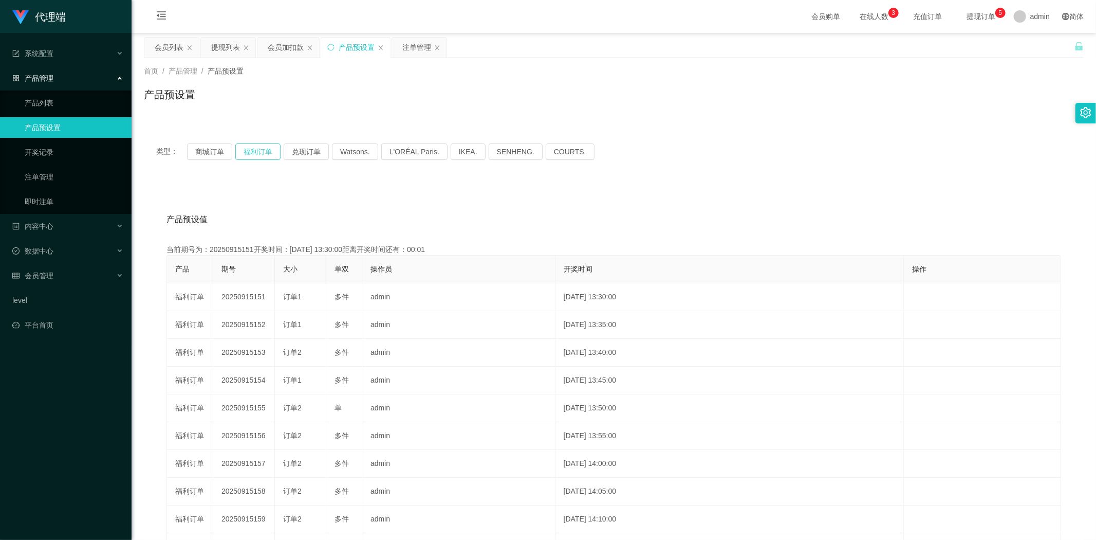
click at [255, 152] on button "福利订单" at bounding box center [257, 151] width 45 height 16
click at [331, 47] on icon "图标: sync" at bounding box center [330, 47] width 7 height 7
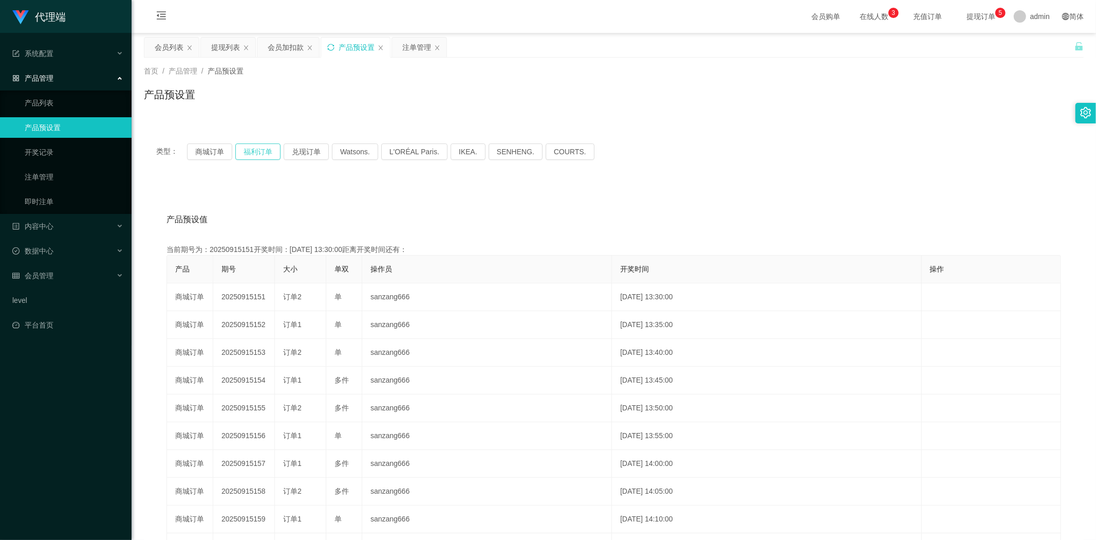
click at [262, 151] on button "福利订单" at bounding box center [257, 151] width 45 height 16
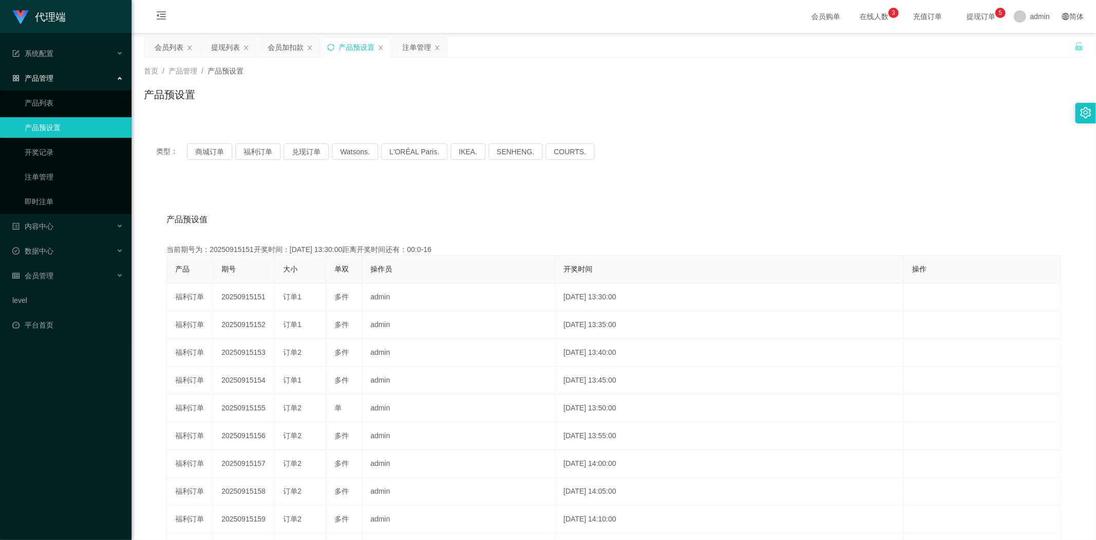
click at [439, 129] on div "类型： 商城订单 福利订单 兑现订单 Watsons. L'ORÉAL Paris. IKEA. [GEOGRAPHIC_DATA]. COURTS. 产品预…" at bounding box center [614, 362] width 940 height 487
click at [333, 45] on icon "图标: sync" at bounding box center [330, 47] width 7 height 7
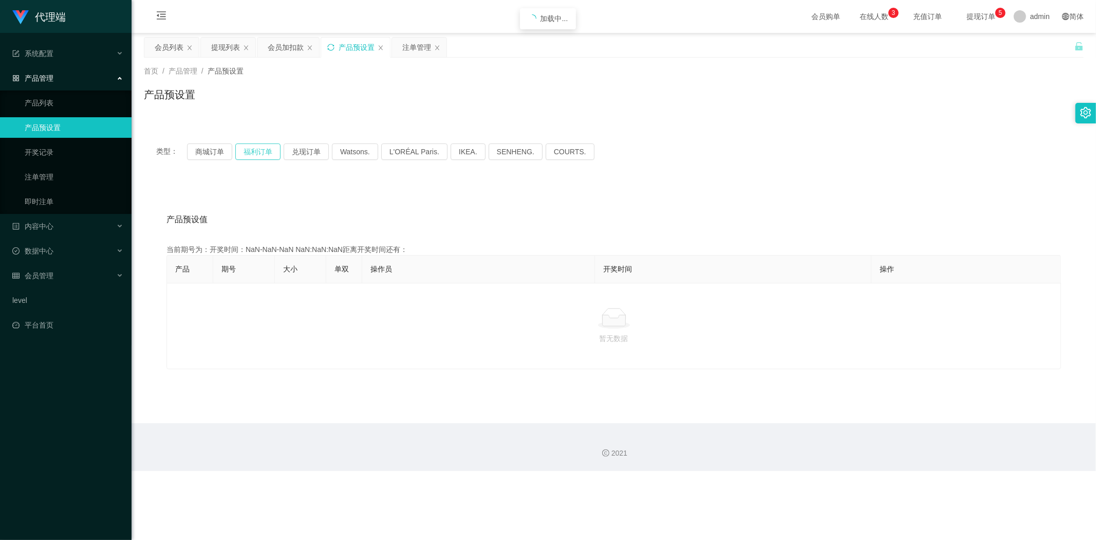
click at [253, 148] on button "福利订单" at bounding box center [257, 151] width 45 height 16
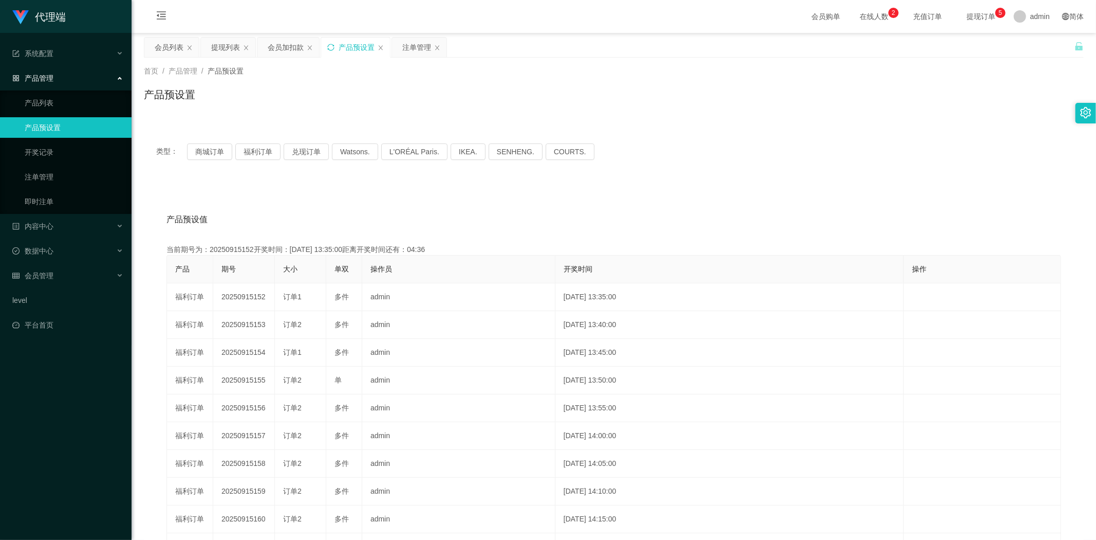
click at [741, 174] on div "类型： 商城订单 福利订单 兑现订单 Watsons. L'ORÉAL Paris. IKEA. [GEOGRAPHIC_DATA]. COURTS. 产品预…" at bounding box center [614, 368] width 940 height 475
click at [243, 150] on button "福利订单" at bounding box center [257, 151] width 45 height 16
click at [409, 47] on div "注单管理" at bounding box center [416, 48] width 29 height 20
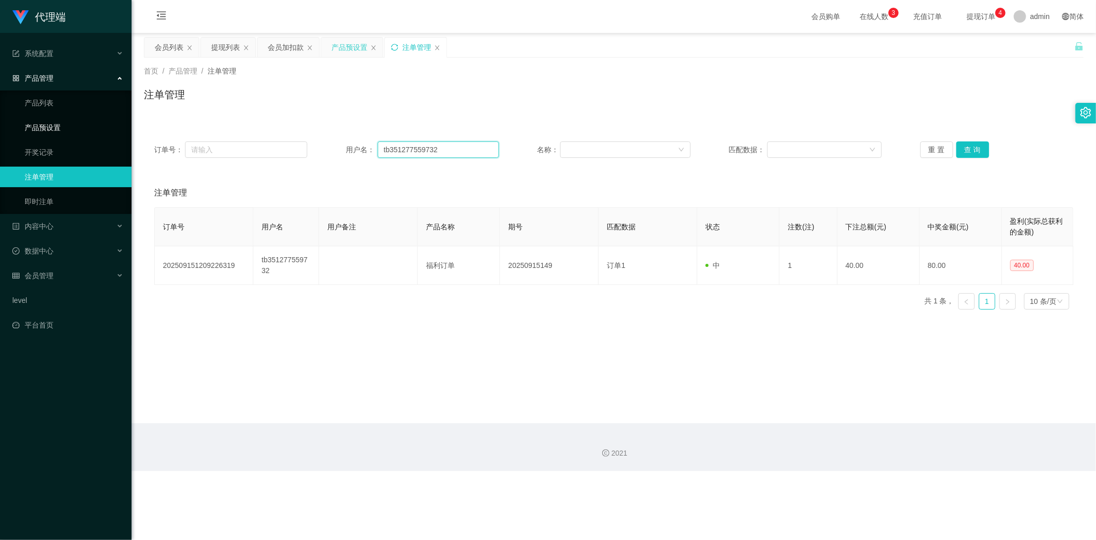
drag, startPoint x: 454, startPoint y: 146, endPoint x: 342, endPoint y: 141, distance: 111.6
click at [0, 115] on section "代理端 系统配置 系统配置列表 管理员列表 管理员分组 systemPays 产品管理 产品列表 产品预设置 开奖记录 注单管理 即时注单 内容中心 数据中心…" at bounding box center [548, 235] width 1096 height 471
paste input "1234567890"
type input "1234567890"
click at [968, 146] on button "查 询" at bounding box center [972, 149] width 33 height 16
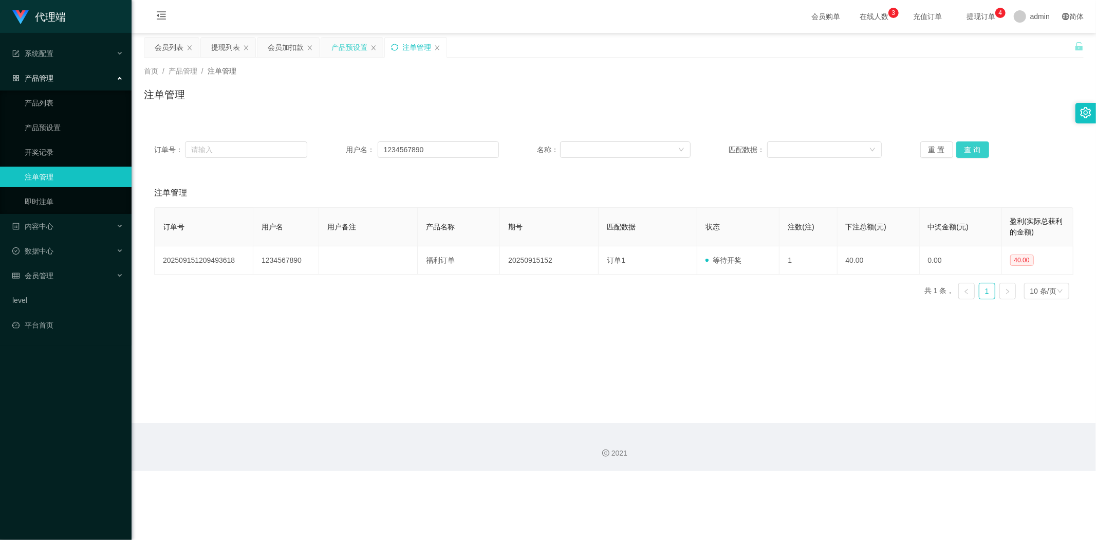
click at [968, 146] on button "查 询" at bounding box center [972, 149] width 33 height 16
drag, startPoint x: 1010, startPoint y: 93, endPoint x: 1026, endPoint y: 8, distance: 85.9
click at [1011, 91] on div "注单管理" at bounding box center [614, 99] width 940 height 24
click at [970, 148] on button "查 询" at bounding box center [972, 149] width 33 height 16
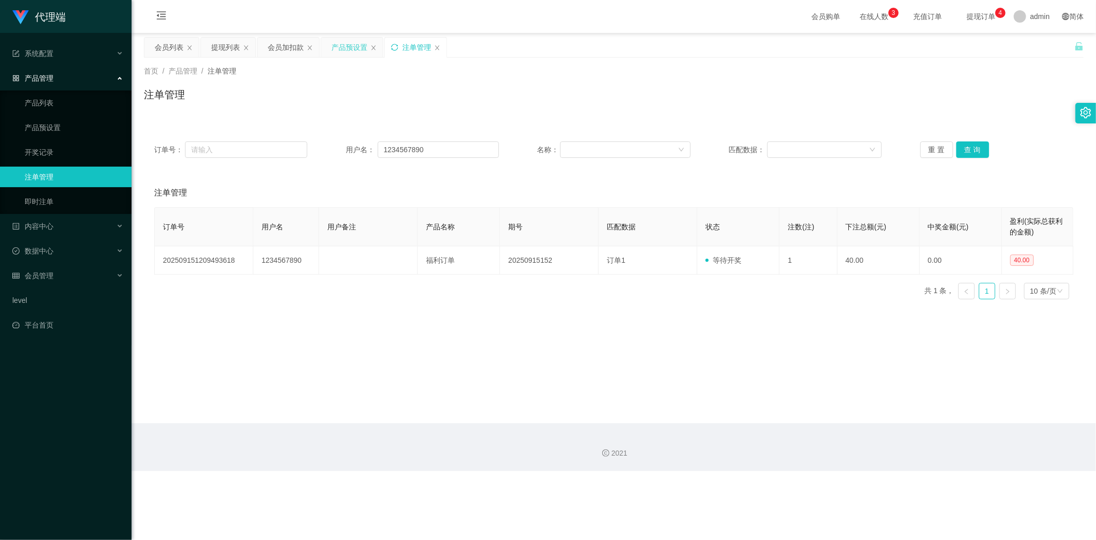
drag, startPoint x: 768, startPoint y: 89, endPoint x: 760, endPoint y: 89, distance: 8.2
click at [760, 89] on div "注单管理" at bounding box center [614, 99] width 940 height 24
click at [357, 48] on div "产品预设置" at bounding box center [349, 48] width 36 height 20
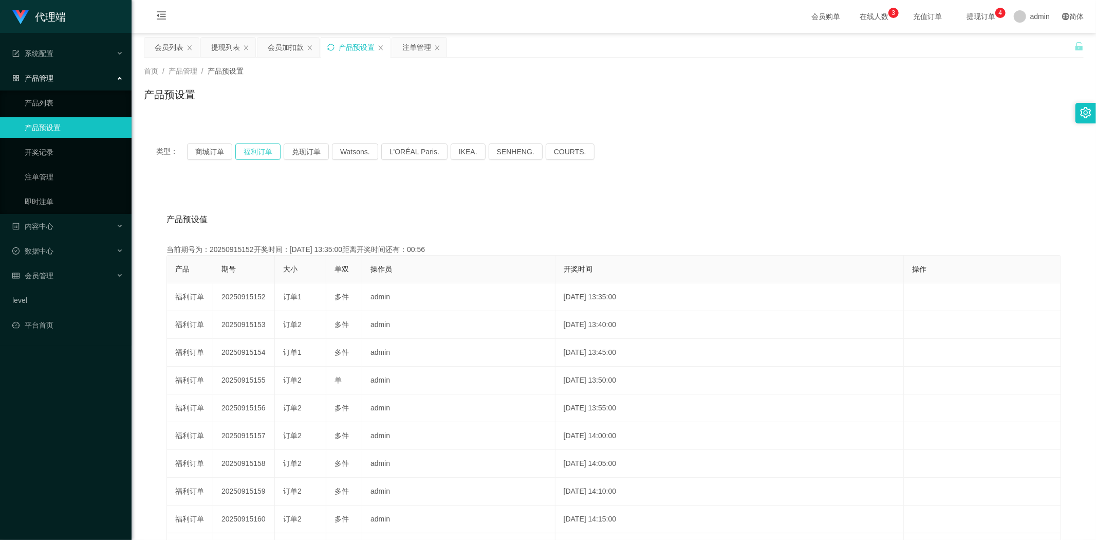
click at [248, 152] on button "福利订单" at bounding box center [257, 151] width 45 height 16
click at [821, 125] on div "类型： 商城订单 福利订单 兑现订单 Watsons. L'ORÉAL Paris. IKEA. [GEOGRAPHIC_DATA]. COURTS. 产品预…" at bounding box center [614, 362] width 940 height 487
click at [415, 46] on div "注单管理" at bounding box center [416, 48] width 29 height 20
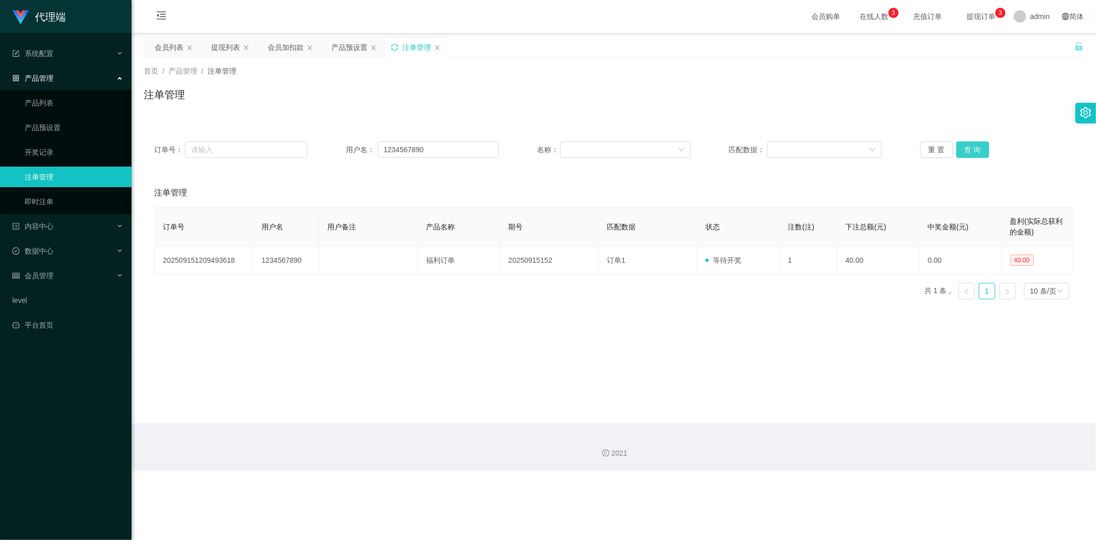
click at [973, 150] on button "查 询" at bounding box center [972, 149] width 33 height 16
click at [993, 98] on div "注单管理" at bounding box center [614, 99] width 940 height 24
drag, startPoint x: 449, startPoint y: 153, endPoint x: 0, endPoint y: 124, distance: 450.1
click at [0, 124] on section "代理端 系统配置 系统配置列表 管理员列表 管理员分组 systemPays 产品管理 产品列表 产品预设置 开奖记录 注单管理 即时注单 内容中心 数据中心…" at bounding box center [548, 235] width 1096 height 471
click at [296, 47] on div "会员加扣款" at bounding box center [286, 48] width 36 height 20
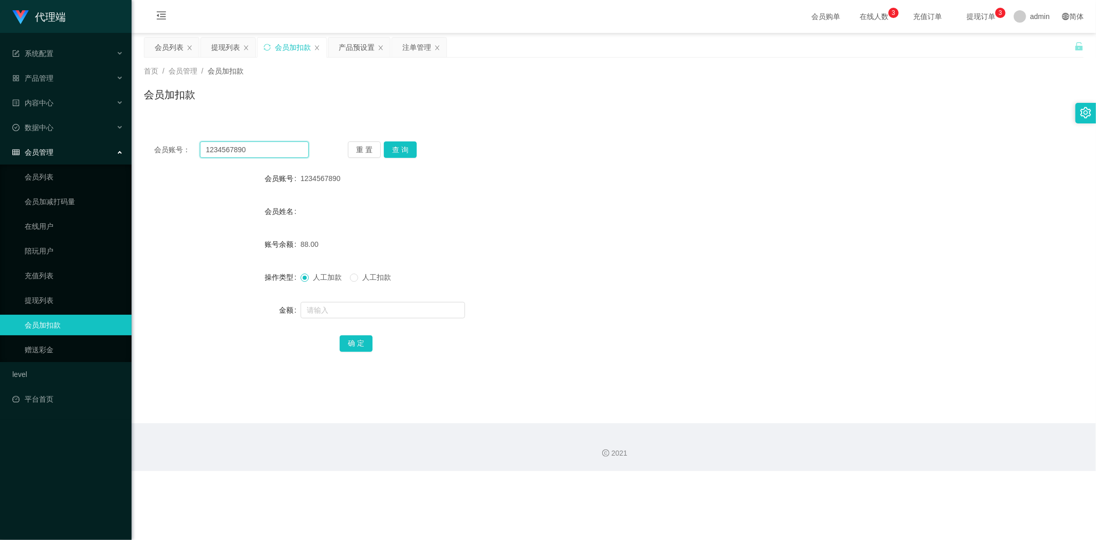
drag, startPoint x: 155, startPoint y: 153, endPoint x: 0, endPoint y: 147, distance: 154.8
click at [0, 147] on section "代理端 系统配置 系统配置列表 管理员列表 管理员分组 systemPays 产品管理 产品列表 产品预设置 开奖记录 注单管理 即时注单 内容中心 数据中心…" at bounding box center [548, 235] width 1096 height 471
click at [409, 150] on button "查 询" at bounding box center [400, 149] width 33 height 16
click at [1064, 219] on form "会员账号 1234567890 会员姓名 账号余额 128.00 操作类型 人工加款 人工扣款 金额 确 定" at bounding box center [614, 260] width 940 height 185
drag, startPoint x: 257, startPoint y: 150, endPoint x: 0, endPoint y: 114, distance: 259.5
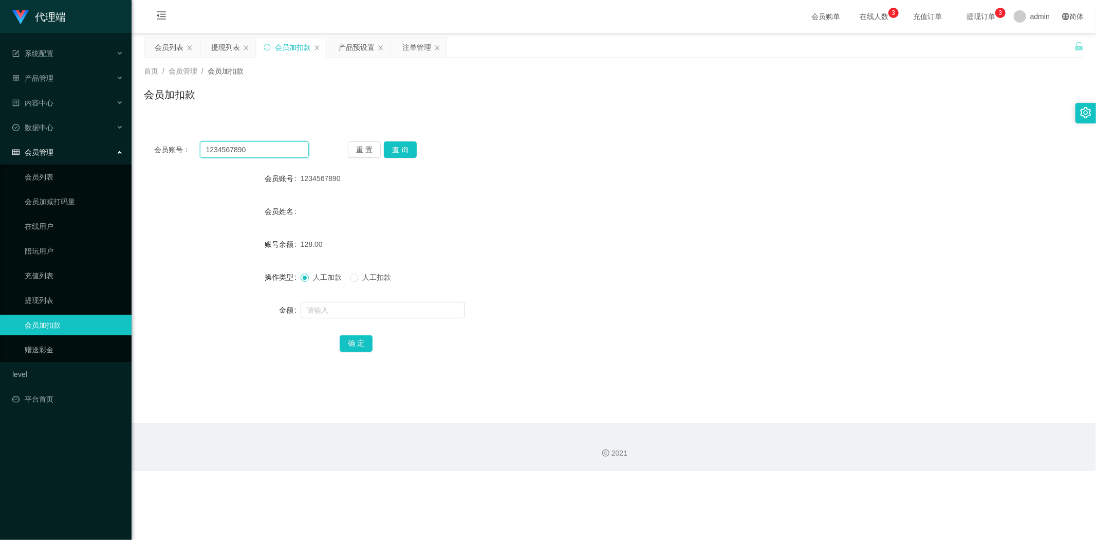
click at [0, 114] on section "代理端 系统配置 系统配置列表 管理员列表 管理员分组 systemPays 产品管理 产品列表 产品预设置 开奖记录 注单管理 即时注单 内容中心 数据中心…" at bounding box center [548, 235] width 1096 height 471
click at [392, 144] on button "查 询" at bounding box center [400, 149] width 33 height 16
click at [397, 145] on button "查 询" at bounding box center [400, 149] width 33 height 16
click at [554, 134] on div "会员账号： 1234567890 重 置 查 询 会员账号 1234567890 会员姓名 账号余额 128.00 操作类型 人工加款 人工扣款 金额 确 定" at bounding box center [614, 253] width 940 height 245
click at [217, 47] on div "提现列表" at bounding box center [225, 48] width 29 height 20
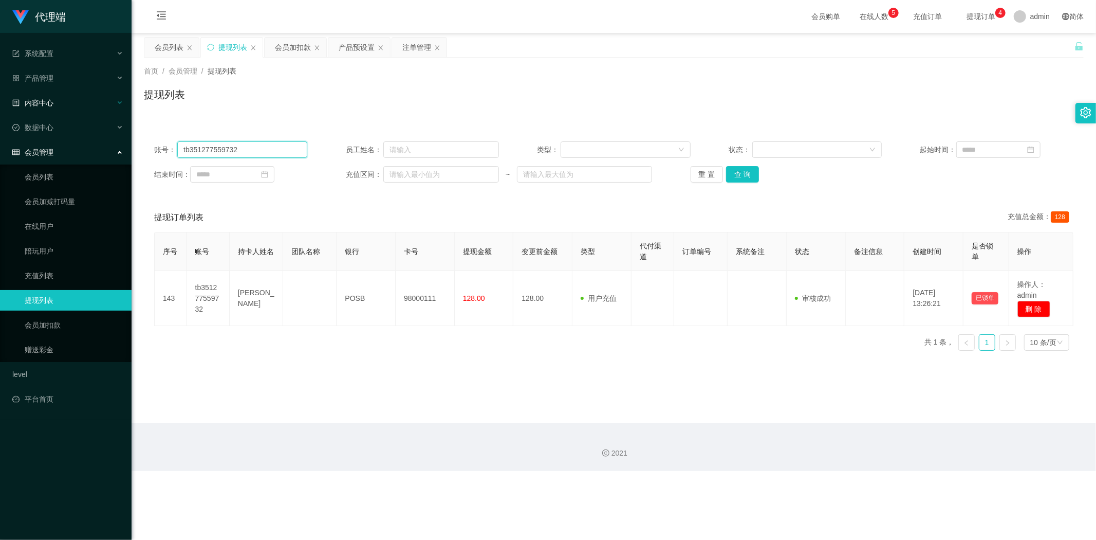
drag, startPoint x: 187, startPoint y: 143, endPoint x: 4, endPoint y: 108, distance: 186.2
click at [0, 108] on section "代理端 系统配置 系统配置列表 管理员列表 管理员分组 systemPays 产品管理 产品列表 产品预设置 开奖记录 注单管理 即时注单 内容中心 数据中心…" at bounding box center [548, 235] width 1096 height 471
paste input "1234567890"
click at [742, 171] on button "查 询" at bounding box center [742, 174] width 33 height 16
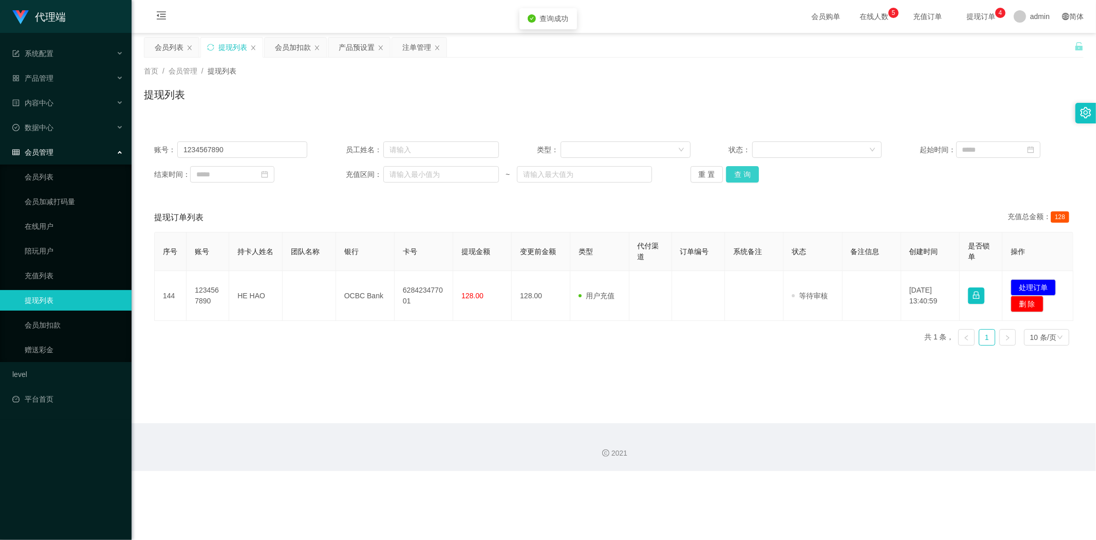
click at [742, 171] on button "查 询" at bounding box center [742, 174] width 33 height 16
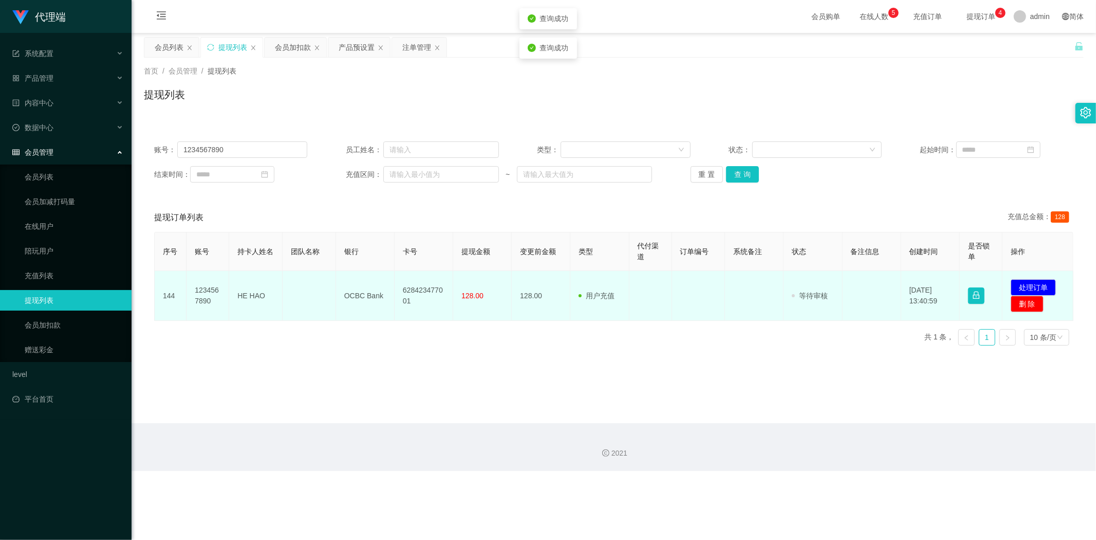
click at [422, 289] on td "628423477001" at bounding box center [424, 296] width 59 height 50
copy td "628423477001"
click at [370, 294] on td "OCBC Bank" at bounding box center [365, 296] width 59 height 50
click at [369, 294] on td "OCBC Bank" at bounding box center [365, 296] width 59 height 50
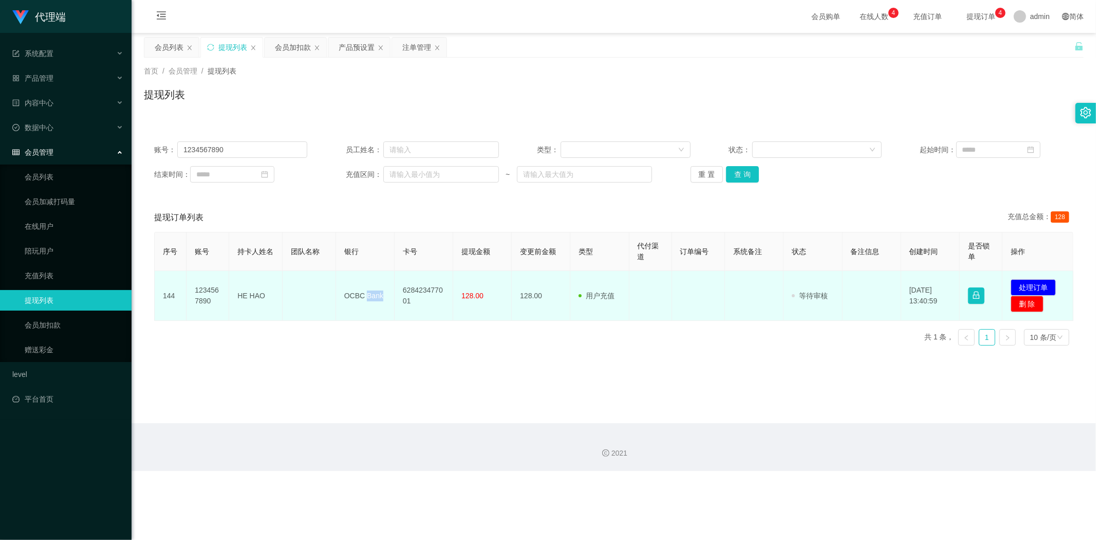
copy td "Bank"
click at [366, 293] on td "OCBC Bank" at bounding box center [365, 296] width 59 height 50
click at [245, 294] on td "HE HAO" at bounding box center [255, 296] width 53 height 50
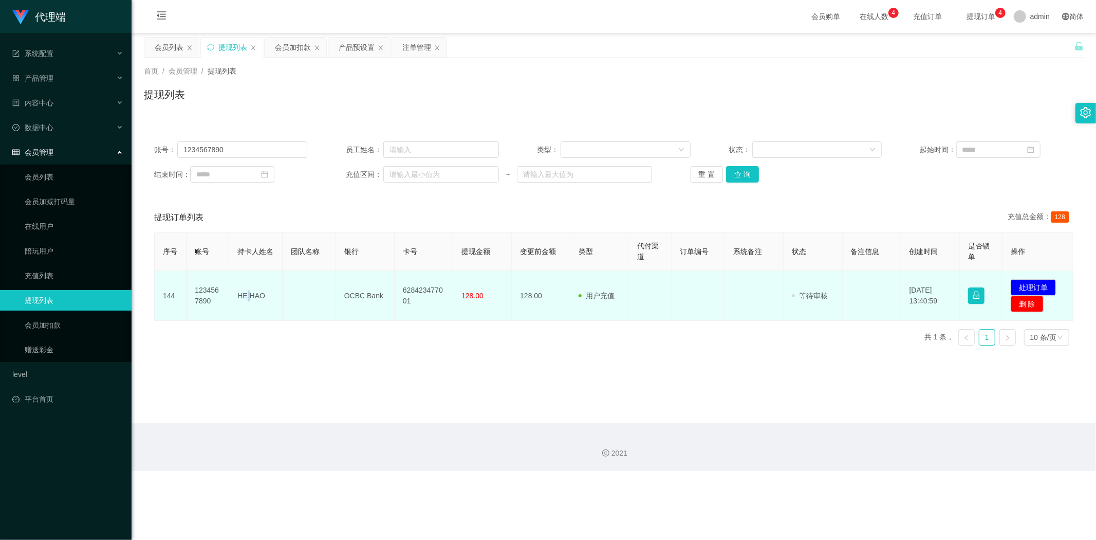
click at [245, 294] on td "HE HAO" at bounding box center [255, 296] width 53 height 50
copy td "HE HAO"
click at [1019, 280] on button "处理订单" at bounding box center [1033, 287] width 45 height 16
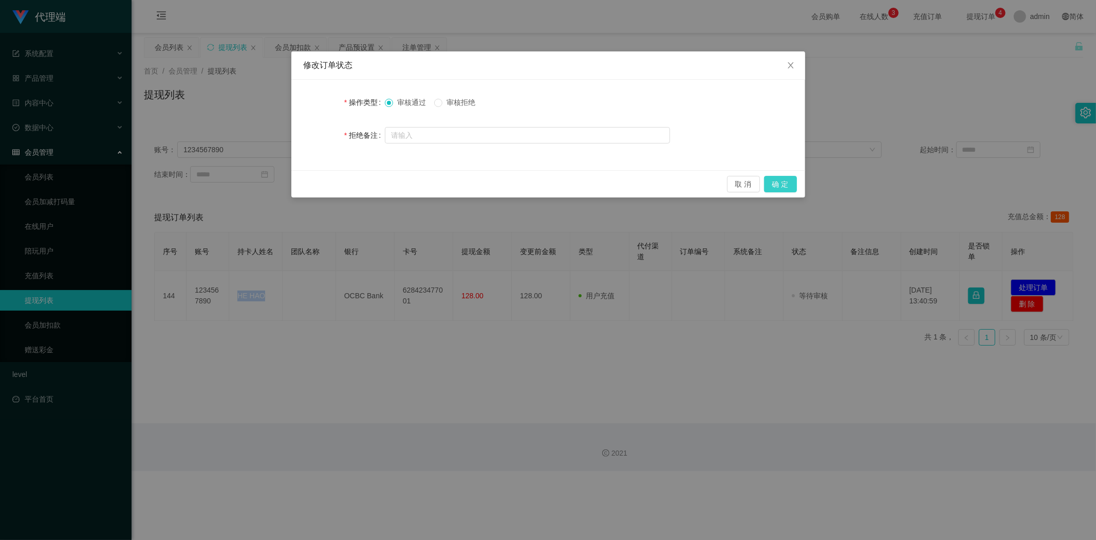
click at [789, 186] on button "确 定" at bounding box center [780, 184] width 33 height 16
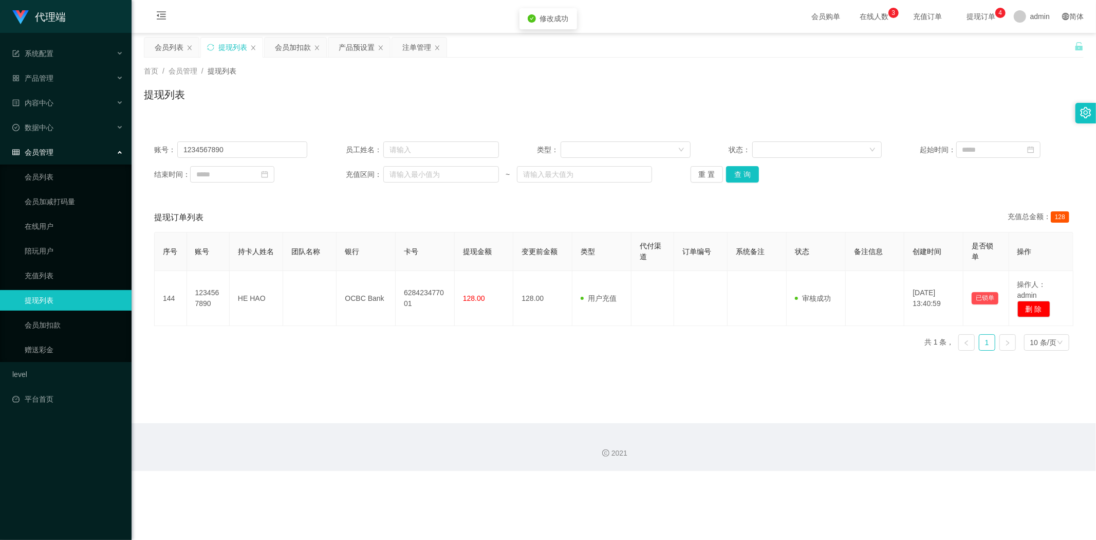
drag, startPoint x: 980, startPoint y: 105, endPoint x: 982, endPoint y: 82, distance: 22.7
click at [980, 103] on div "提现列表" at bounding box center [614, 99] width 940 height 24
click at [232, 50] on div "提现列表" at bounding box center [232, 48] width 29 height 20
drag, startPoint x: 232, startPoint y: 150, endPoint x: 0, endPoint y: 115, distance: 234.8
click at [0, 115] on section "代理端 系统配置 系统配置列表 管理员列表 管理员分组 systemPays 产品管理 产品列表 产品预设置 开奖记录 注单管理 即时注单 内容中心 数据中心…" at bounding box center [548, 235] width 1096 height 471
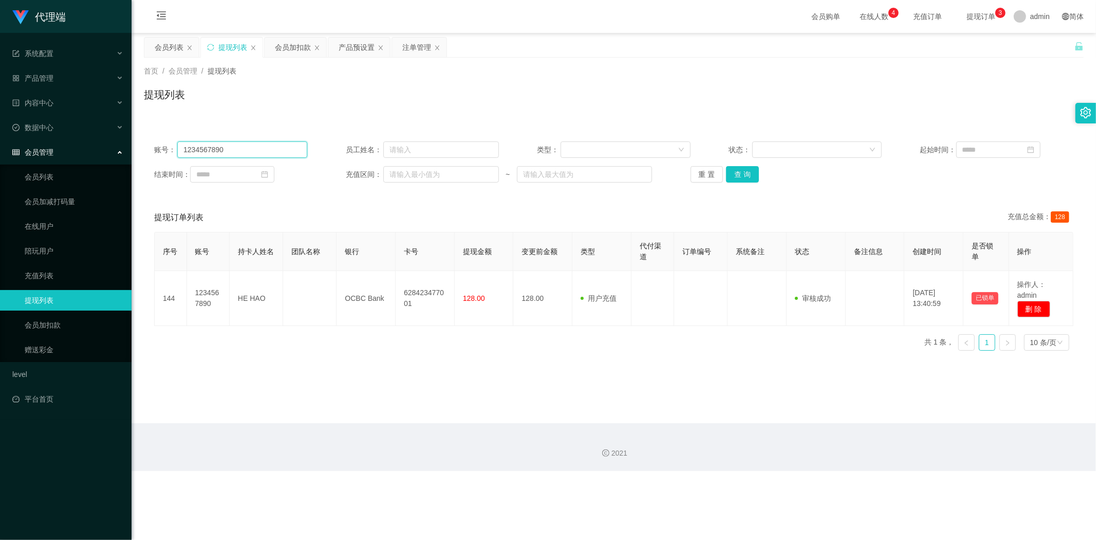
paste input "tb351277559732"
type input "tb351277559732"
click at [747, 180] on button "查 询" at bounding box center [742, 174] width 33 height 16
click at [747, 175] on button "查 询" at bounding box center [742, 174] width 33 height 16
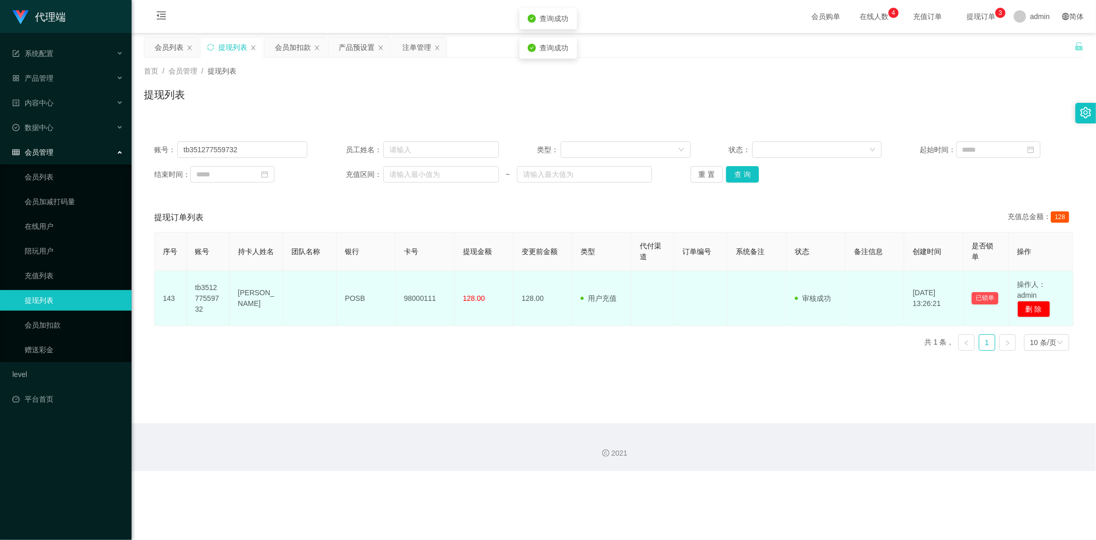
click at [410, 298] on td "98000111" at bounding box center [425, 298] width 59 height 55
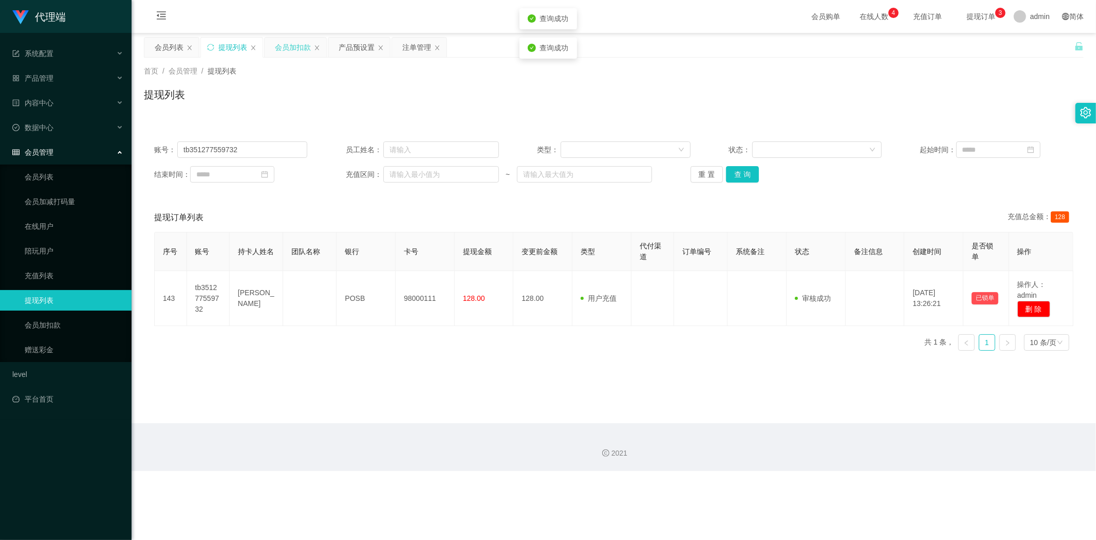
click at [289, 48] on div "会员加扣款" at bounding box center [293, 48] width 36 height 20
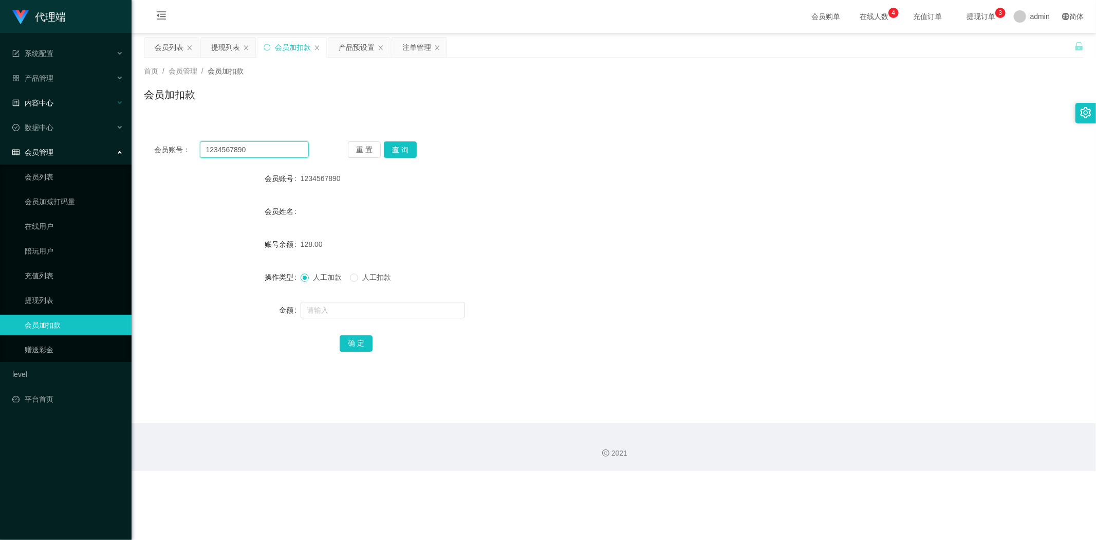
drag, startPoint x: 244, startPoint y: 147, endPoint x: 0, endPoint y: 107, distance: 246.9
click at [0, 107] on section "代理端 系统配置 系统配置列表 管理员列表 管理员分组 systemPays 产品管理 产品列表 产品预设置 开奖记录 注单管理 即时注单 内容中心 数据中心…" at bounding box center [548, 235] width 1096 height 471
paste input "tb351277559732"
type input "tb351277559732"
click at [403, 152] on button "查 询" at bounding box center [400, 149] width 33 height 16
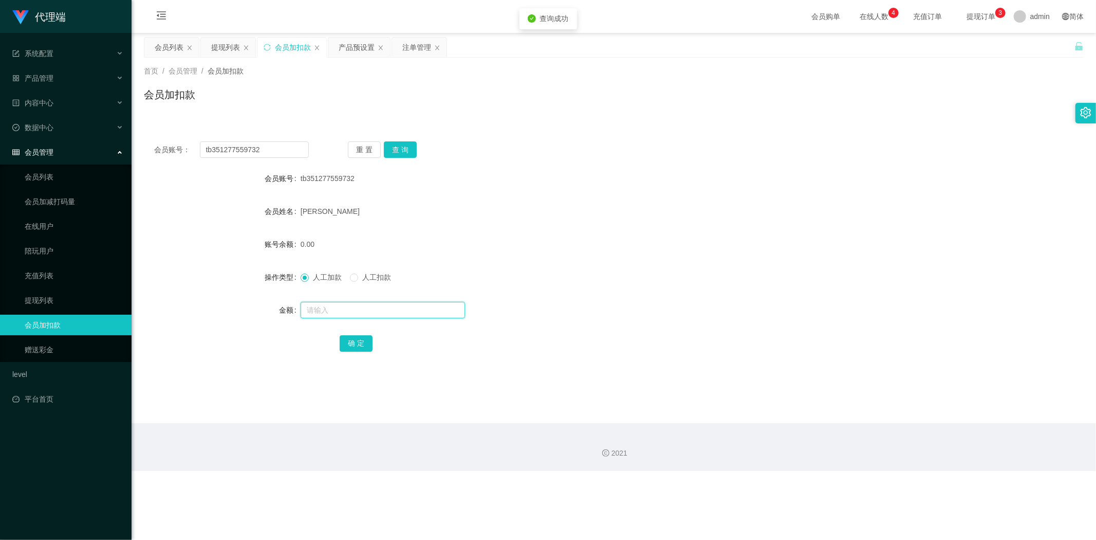
click at [312, 309] on input "text" at bounding box center [383, 310] width 164 height 16
type input "8"
click at [355, 343] on button "确 定" at bounding box center [356, 343] width 33 height 16
click at [685, 245] on div "8.00" at bounding box center [575, 244] width 548 height 21
paste input "1234567890"
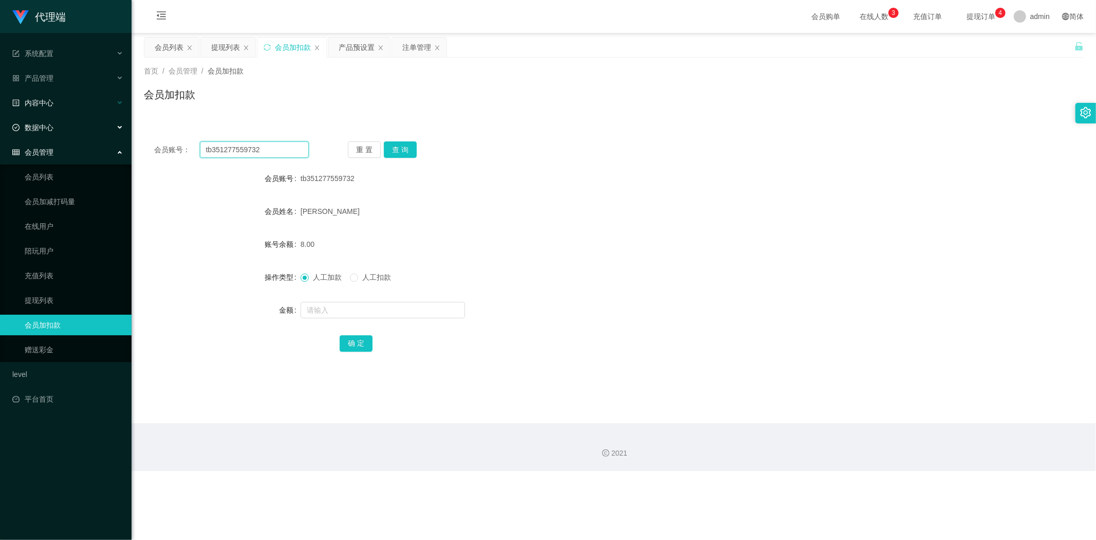
drag, startPoint x: 48, startPoint y: 135, endPoint x: 0, endPoint y: 105, distance: 56.3
click at [0, 105] on section "代理端 系统配置 系统配置列表 管理员列表 管理员分组 systemPays 产品管理 产品列表 产品预设置 开奖记录 注单管理 即时注单 内容中心 数据中心…" at bounding box center [548, 235] width 1096 height 471
type input "1234567890"
click at [396, 152] on button "查 询" at bounding box center [400, 149] width 33 height 16
click at [310, 312] on input "text" at bounding box center [383, 310] width 164 height 16
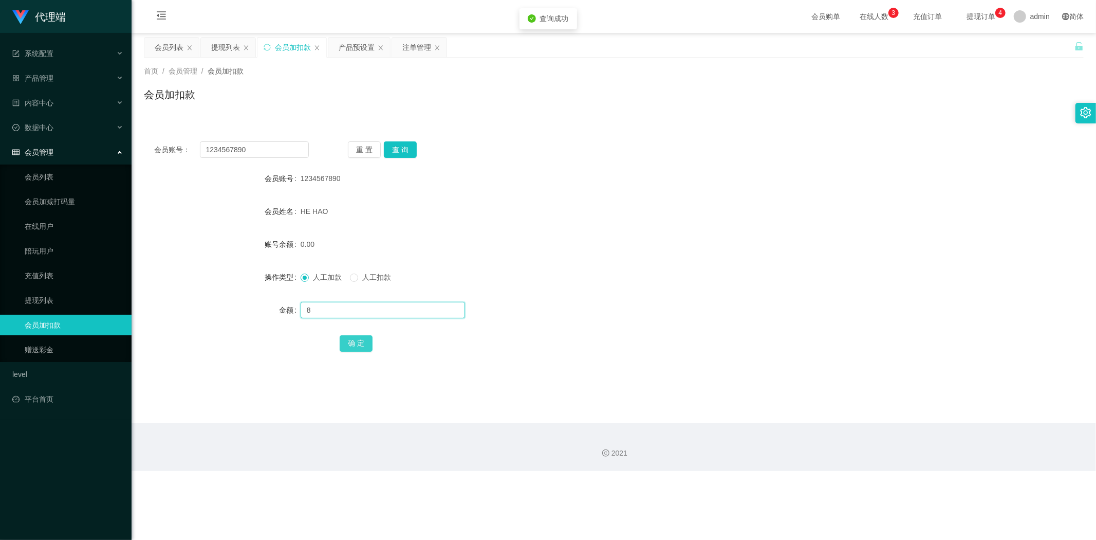
type input "8"
click at [358, 351] on button "确 定" at bounding box center [356, 343] width 33 height 16
click at [694, 253] on div "8.00" at bounding box center [575, 244] width 548 height 21
click at [738, 249] on div "8.00" at bounding box center [575, 244] width 548 height 21
drag, startPoint x: 202, startPoint y: 144, endPoint x: 16, endPoint y: 120, distance: 188.2
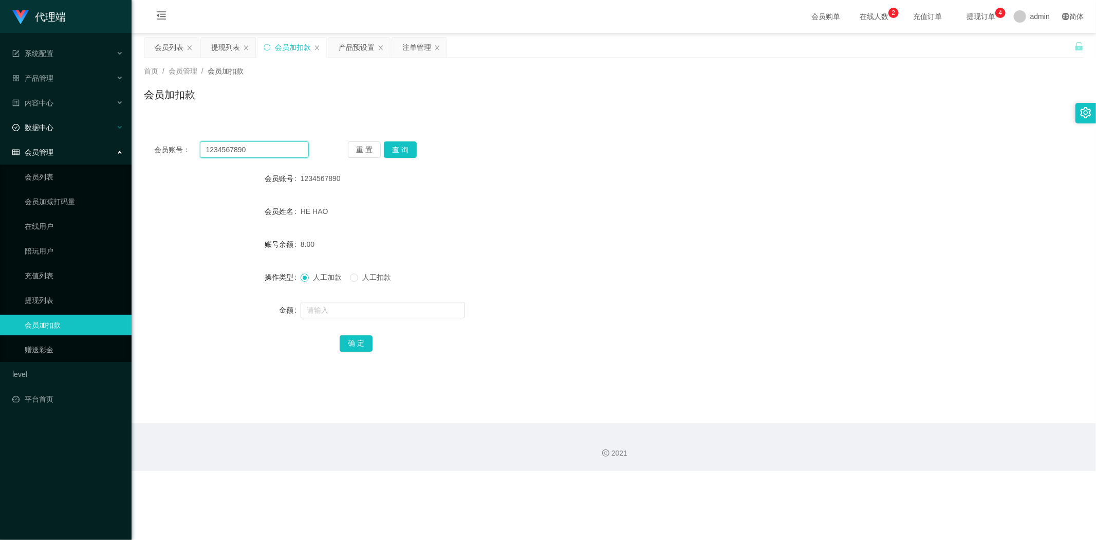
click at [0, 121] on section "代理端 系统配置 系统配置列表 管理员列表 管理员分组 systemPays 产品管理 产品列表 产品预设置 开奖记录 注单管理 即时注单 内容中心 数据中心…" at bounding box center [548, 235] width 1096 height 471
paste input "tb351277559732"
type input "tb351277559732"
click at [394, 145] on button "查 询" at bounding box center [400, 149] width 33 height 16
click at [320, 309] on input "text" at bounding box center [383, 310] width 164 height 16
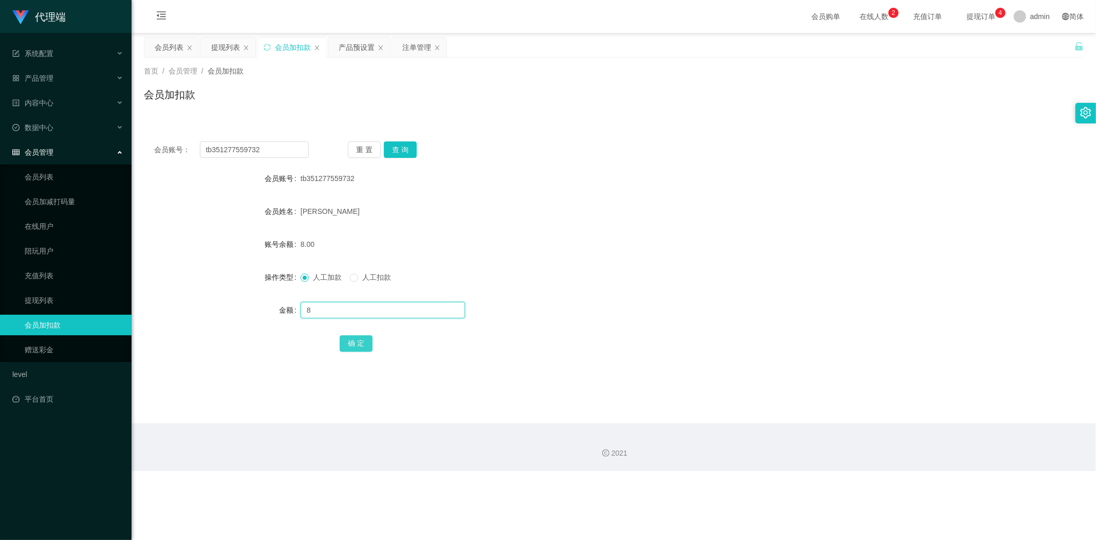
type input "8"
click at [361, 342] on button "确 定" at bounding box center [356, 343] width 33 height 16
click at [894, 210] on div "会员姓名 [PERSON_NAME]" at bounding box center [614, 211] width 940 height 21
paste input "1234567890"
drag, startPoint x: 278, startPoint y: 148, endPoint x: 0, endPoint y: 140, distance: 277.6
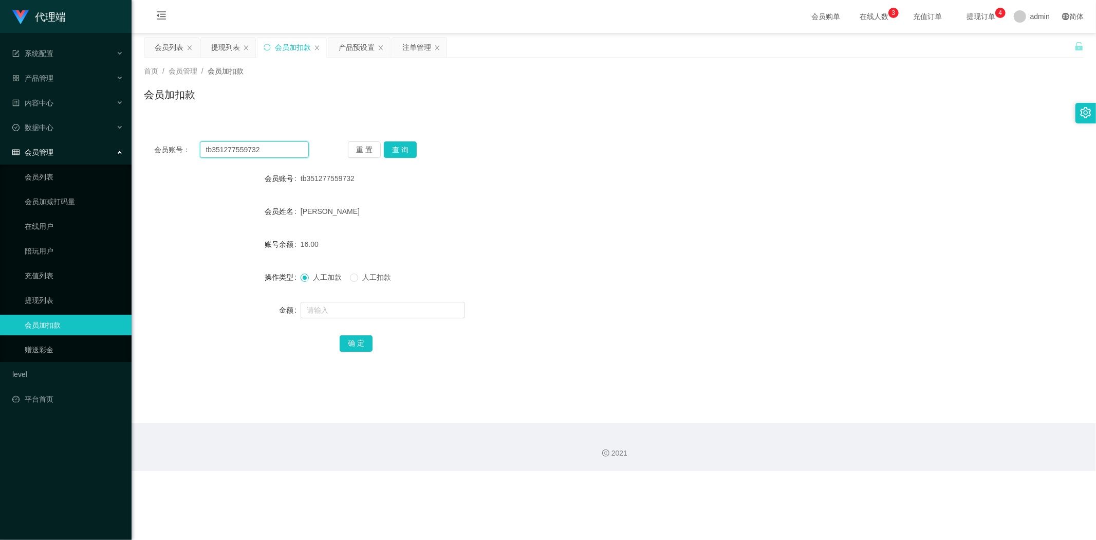
click at [0, 140] on section "代理端 系统配置 系统配置列表 管理员列表 管理员分组 systemPays 产品管理 产品列表 产品预设置 开奖记录 注单管理 即时注单 内容中心 数据中心…" at bounding box center [548, 235] width 1096 height 471
type input "1234567890"
click at [388, 151] on button "查 询" at bounding box center [400, 149] width 33 height 16
click at [317, 304] on input "text" at bounding box center [383, 310] width 164 height 16
type input "8"
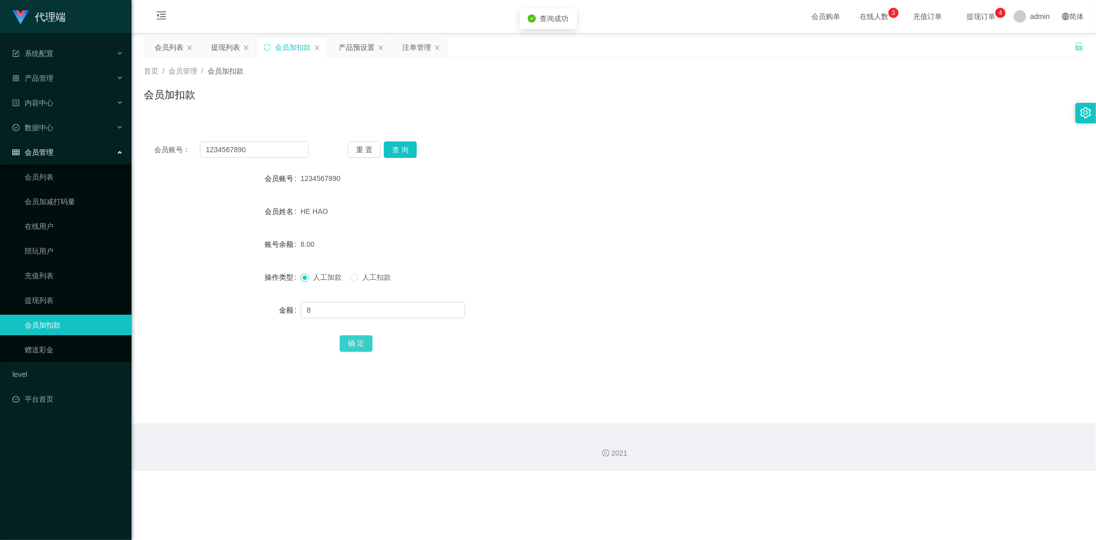
click at [362, 346] on button "确 定" at bounding box center [356, 343] width 33 height 16
click at [702, 330] on form "会员账号 1234567890 会员姓名 HE HAO 账号余额 16.00 操作类型 人工加款 人工扣款 金额 确 定" at bounding box center [614, 260] width 940 height 185
click at [712, 144] on div "会员账号： 1234567890 重 置 查 询" at bounding box center [614, 149] width 940 height 16
drag, startPoint x: 261, startPoint y: 152, endPoint x: 0, endPoint y: 120, distance: 262.5
click at [0, 120] on section "代理端 系统配置 系统配置列表 管理员列表 管理员分组 systemPays 产品管理 产品列表 产品预设置 开奖记录 注单管理 即时注单 内容中心 数据中心…" at bounding box center [548, 235] width 1096 height 471
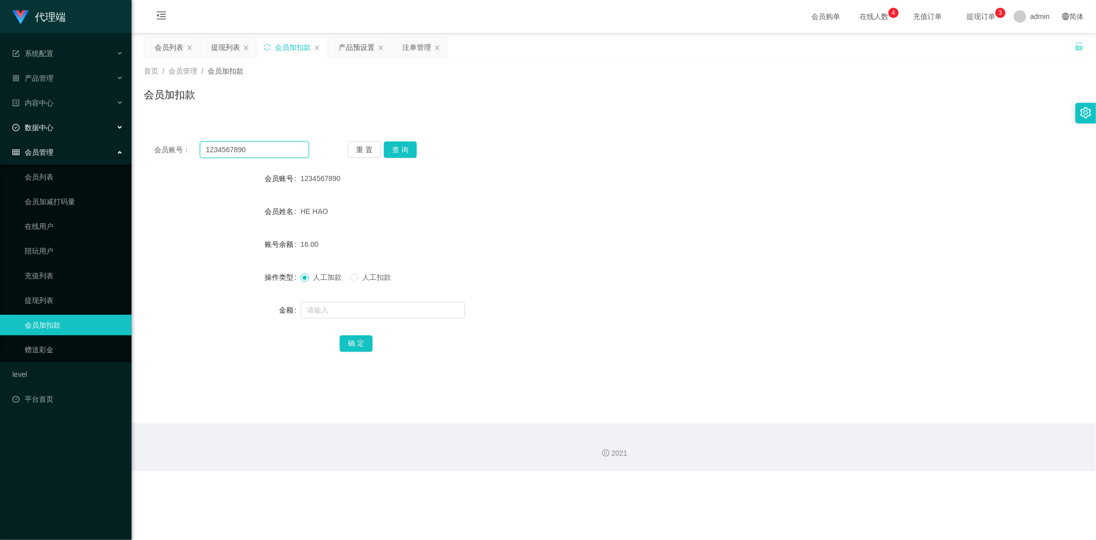
paste input "98000111"
click at [399, 151] on button "查 询" at bounding box center [400, 149] width 33 height 16
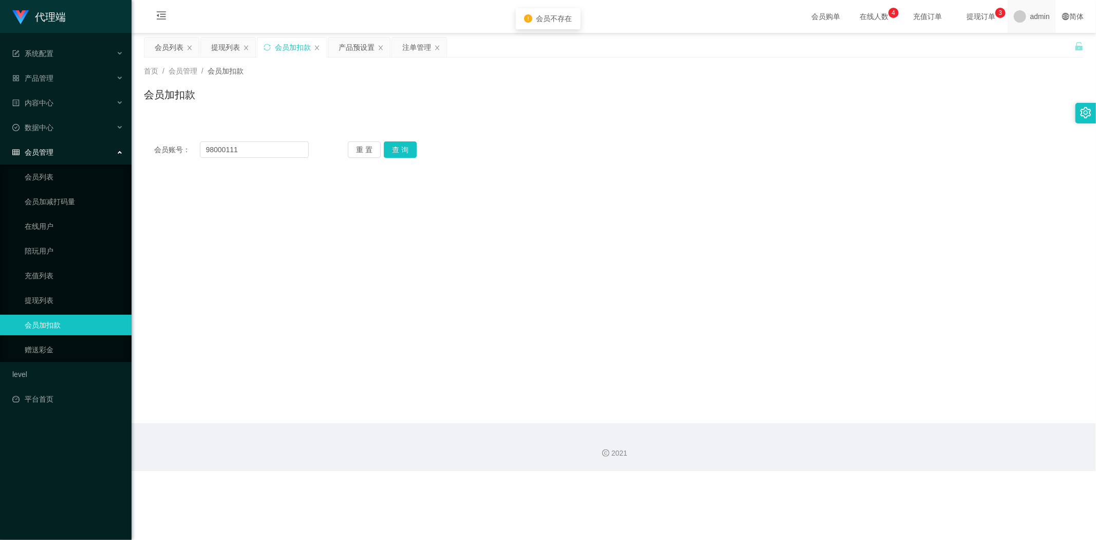
drag, startPoint x: 822, startPoint y: 153, endPoint x: 1044, endPoint y: 30, distance: 253.5
click at [831, 150] on div "会员账号： 98000111 重 置 查 询" at bounding box center [614, 149] width 940 height 16
drag, startPoint x: 270, startPoint y: 157, endPoint x: 0, endPoint y: 130, distance: 271.2
click at [0, 130] on section "代理端 系统配置 系统配置列表 管理员列表 管理员分组 systemPays 产品管理 产品列表 产品预设置 开奖记录 注单管理 即时注单 内容中心 数据中心…" at bounding box center [548, 235] width 1096 height 471
paste input "tb351277559732"
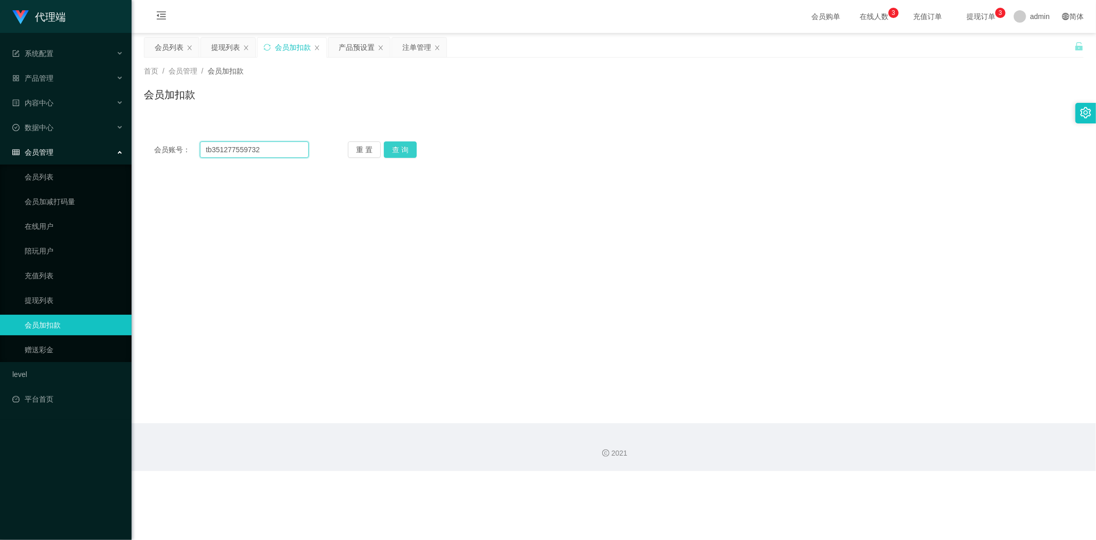
type input "tb351277559732"
click at [413, 150] on button "查 询" at bounding box center [400, 149] width 33 height 16
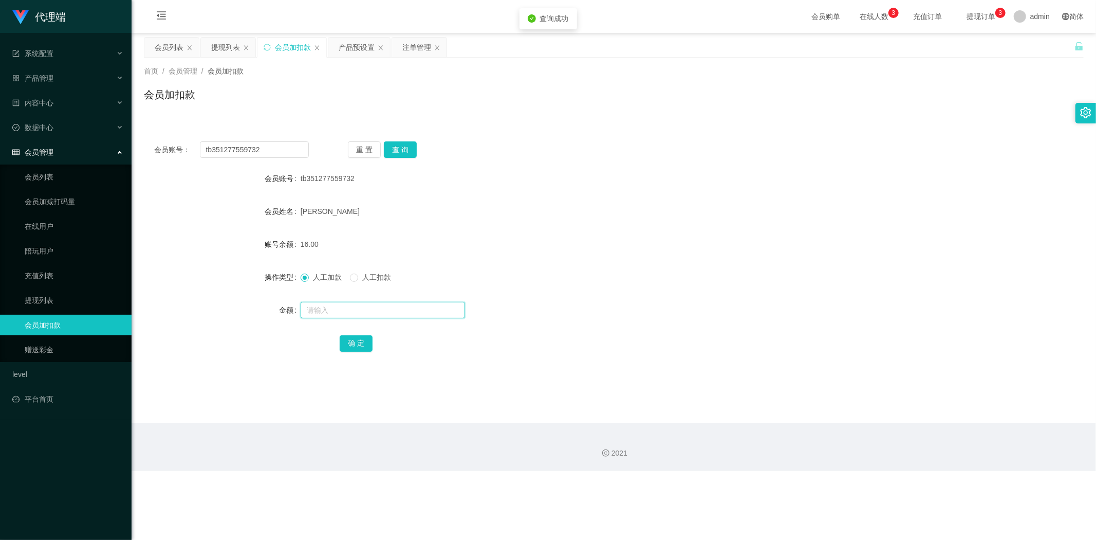
click at [320, 308] on input "text" at bounding box center [383, 310] width 164 height 16
type input "8"
click at [358, 342] on button "确 定" at bounding box center [356, 343] width 33 height 16
drag, startPoint x: 759, startPoint y: 214, endPoint x: 764, endPoint y: 211, distance: 6.4
click at [761, 213] on div "[PERSON_NAME]" at bounding box center [575, 211] width 548 height 21
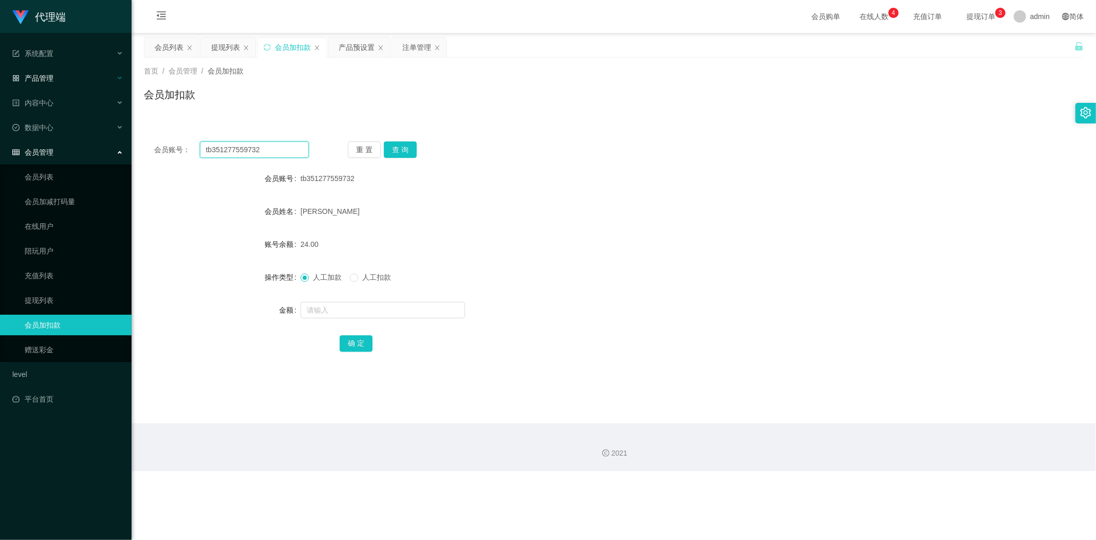
drag, startPoint x: 278, startPoint y: 150, endPoint x: 0, endPoint y: 86, distance: 284.8
click at [0, 86] on section "代理端 系统配置 系统配置列表 管理员列表 管理员分组 systemPays 产品管理 产品列表 产品预设置 开奖记录 注单管理 即时注单 内容中心 数据中心…" at bounding box center [548, 235] width 1096 height 471
paste input "1234567890"
type input "1234567890"
click at [397, 150] on button "查 询" at bounding box center [400, 149] width 33 height 16
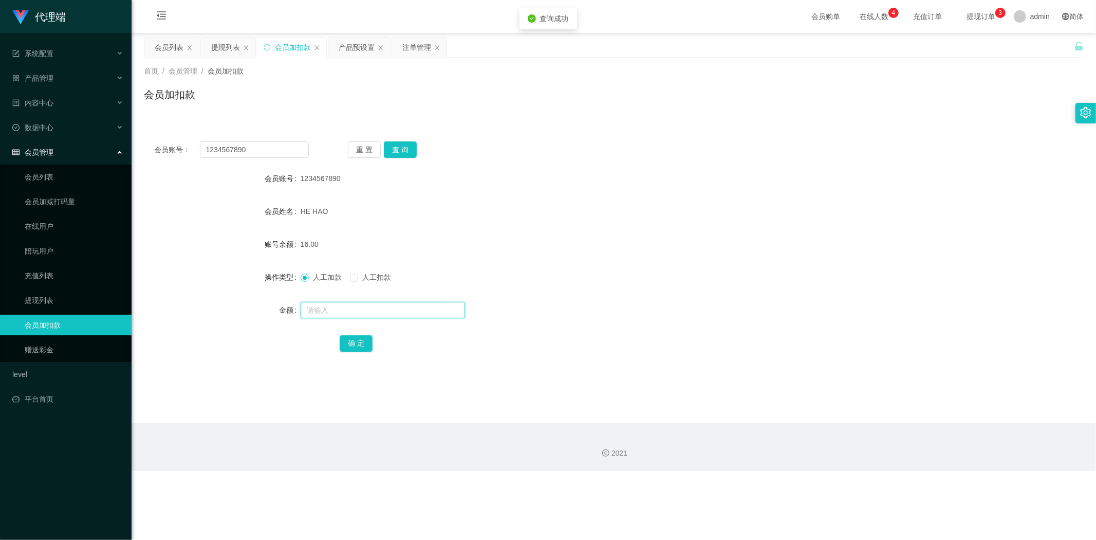
click at [309, 311] on input "text" at bounding box center [383, 310] width 164 height 16
type input "8"
click at [356, 340] on button "确 定" at bounding box center [356, 343] width 33 height 16
drag, startPoint x: 729, startPoint y: 253, endPoint x: 798, endPoint y: 203, distance: 85.3
click at [730, 253] on div "24.00" at bounding box center [575, 244] width 548 height 21
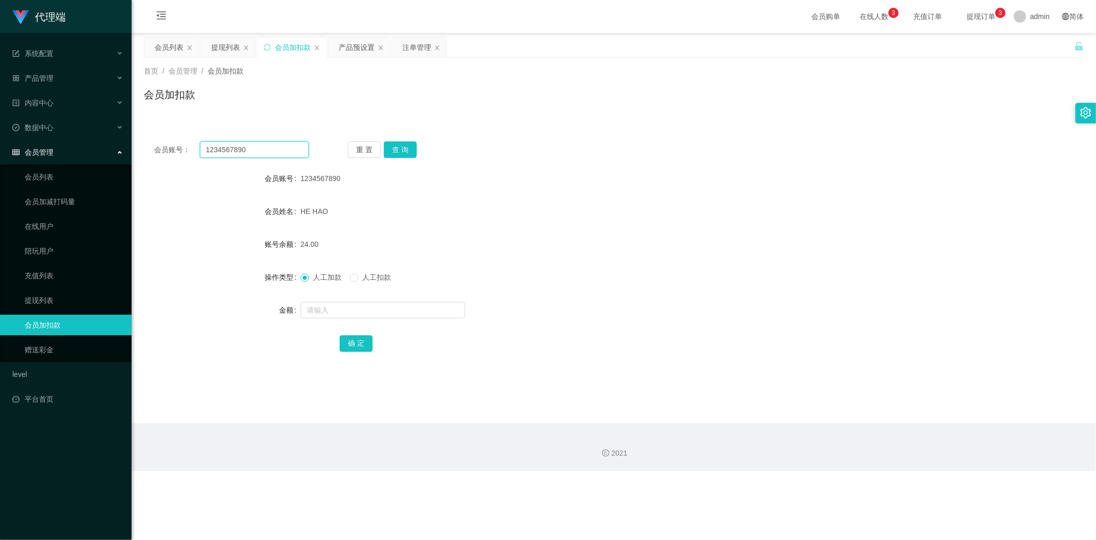
paste input "tb351277559732"
drag, startPoint x: 224, startPoint y: 146, endPoint x: 160, endPoint y: 168, distance: 67.3
click at [0, 150] on section "代理端 系统配置 系统配置列表 管理员列表 管理员分组 systemPays 产品管理 产品列表 产品预设置 开奖记录 注单管理 即时注单 内容中心 数据中心…" at bounding box center [548, 235] width 1096 height 471
type input "tb351277559732"
click at [406, 145] on button "查 询" at bounding box center [400, 149] width 33 height 16
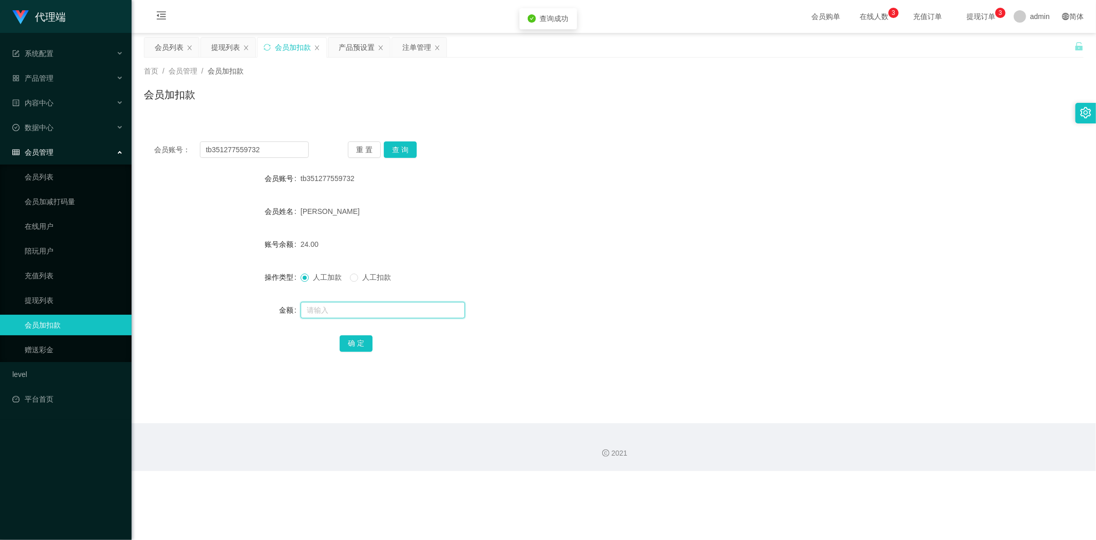
click at [321, 307] on input "text" at bounding box center [383, 310] width 164 height 16
type input "8"
click at [362, 341] on button "确 定" at bounding box center [356, 343] width 33 height 16
click at [638, 260] on form "会员账号 tb351277559732 会员姓名 [PERSON_NAME] 账号余额 32.00 操作类型 人工加款 人工扣款 金额 确 定" at bounding box center [614, 260] width 940 height 185
click at [876, 257] on form "会员账号 tb351277559732 会员姓名 [PERSON_NAME] 账号余额 32.00 操作类型 人工加款 人工扣款 金额 确 定" at bounding box center [614, 260] width 940 height 185
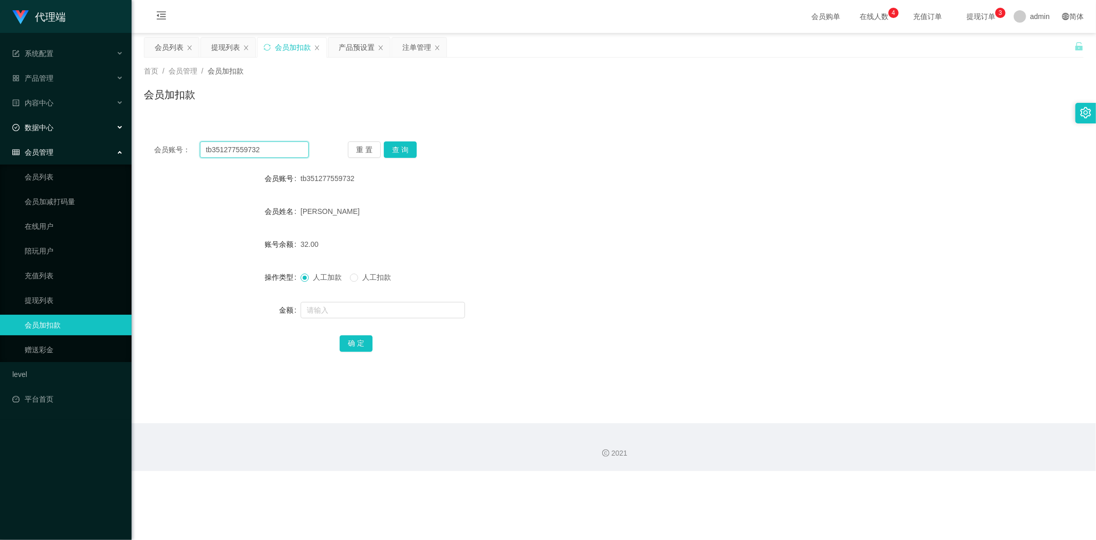
drag, startPoint x: 265, startPoint y: 148, endPoint x: 0, endPoint y: 121, distance: 266.6
click at [0, 121] on section "代理端 系统配置 系统配置列表 管理员列表 管理员分组 systemPays 产品管理 产品列表 产品预设置 开奖记录 注单管理 即时注单 内容中心 数据中心…" at bounding box center [548, 235] width 1096 height 471
paste input "1234567890"
type input "1234567890"
click at [399, 152] on button "查 询" at bounding box center [400, 149] width 33 height 16
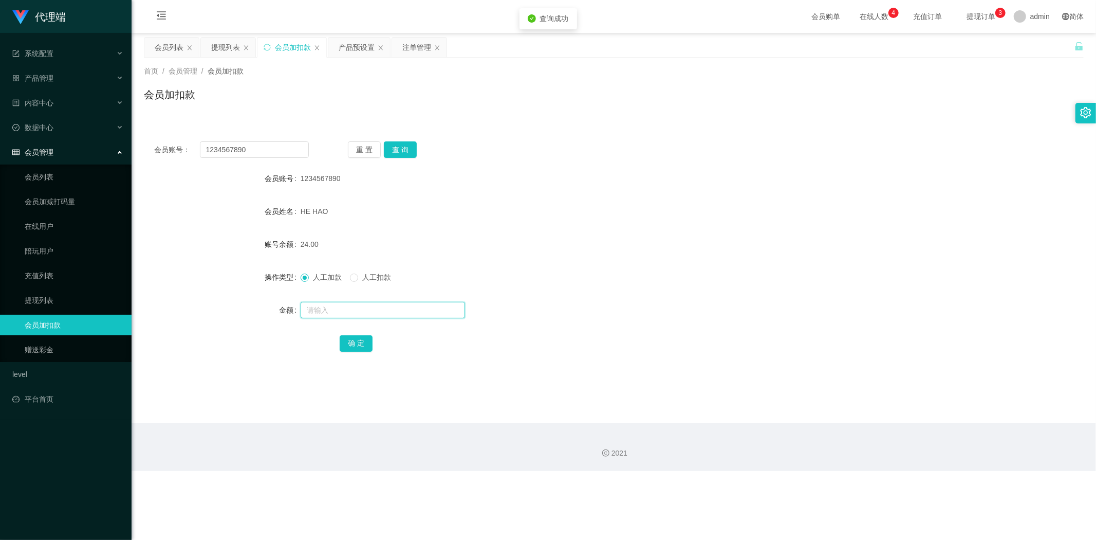
click at [305, 310] on input "text" at bounding box center [383, 310] width 164 height 16
type input "8"
click at [347, 336] on button "确 定" at bounding box center [356, 343] width 33 height 16
click at [657, 268] on div "人工加款 人工扣款" at bounding box center [575, 277] width 548 height 21
